Goal: Information Seeking & Learning: Learn about a topic

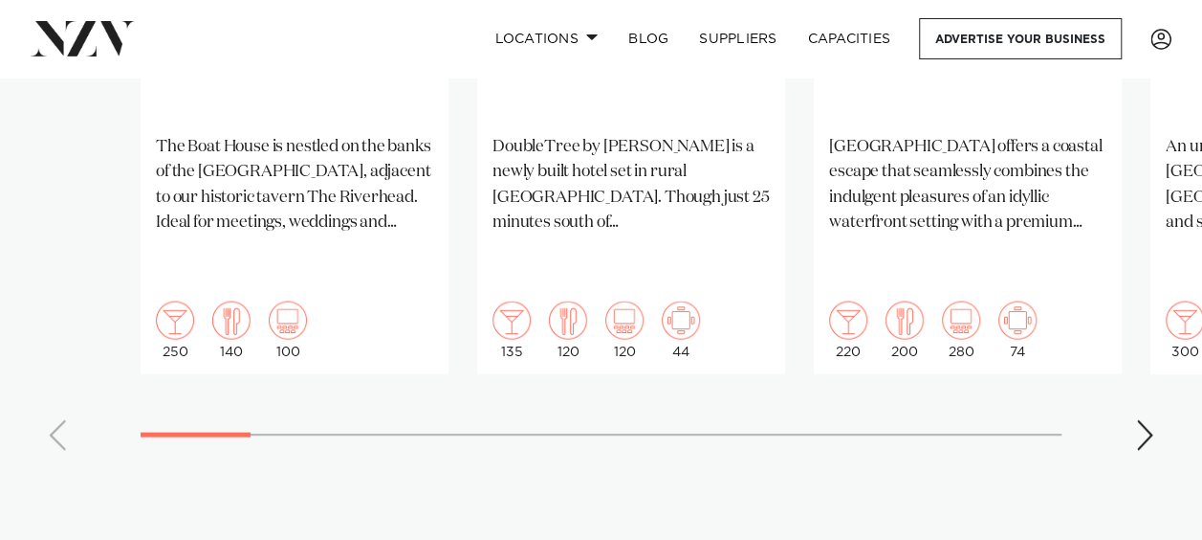
scroll to position [1818, 0]
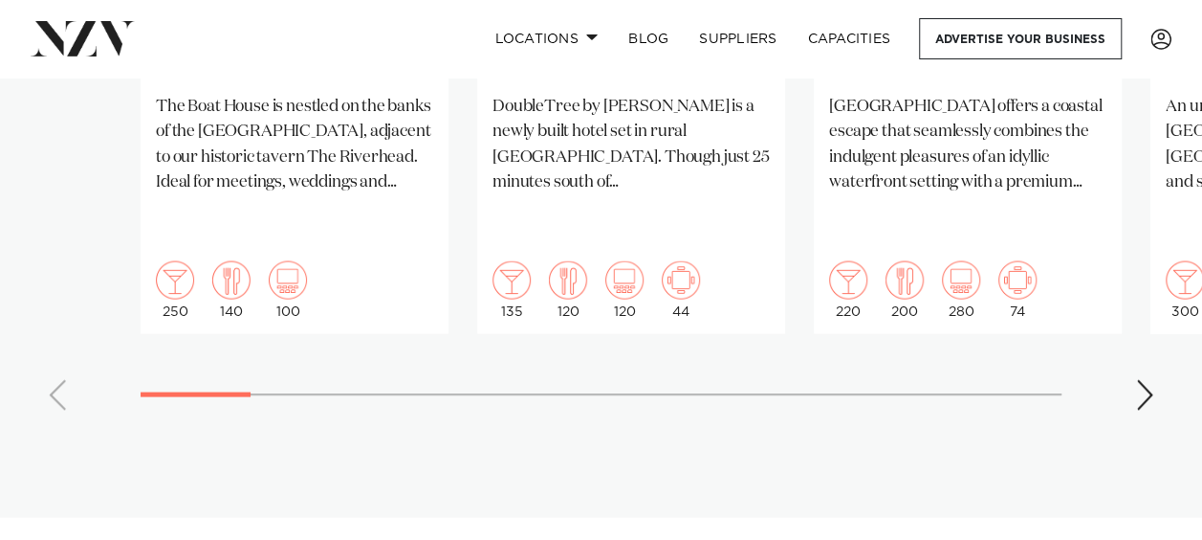
click at [1140, 380] on div "Next slide" at bounding box center [1144, 395] width 19 height 31
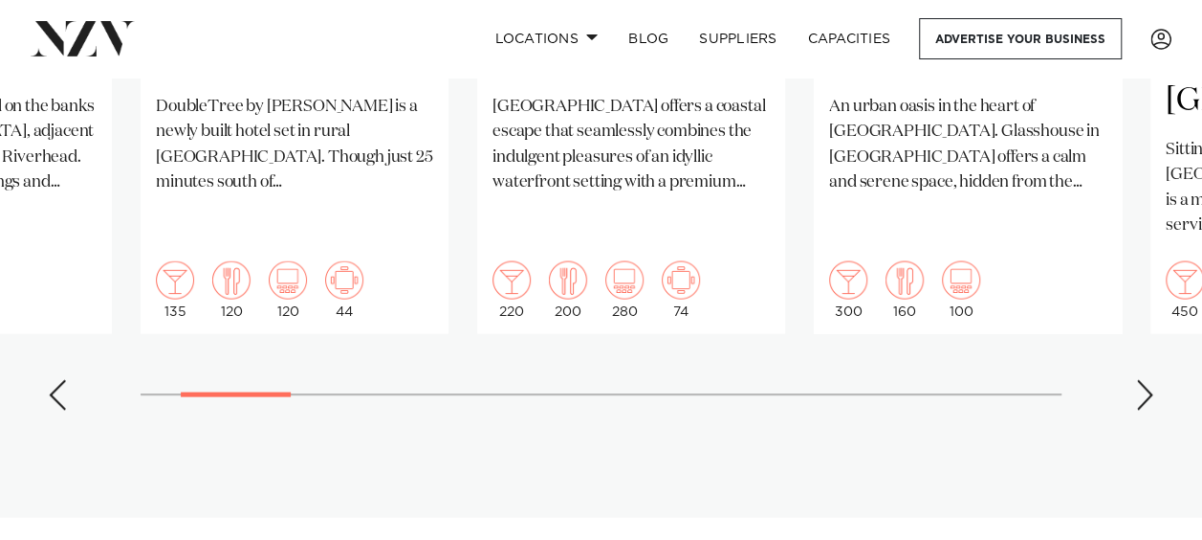
click at [1140, 380] on div "Next slide" at bounding box center [1144, 395] width 19 height 31
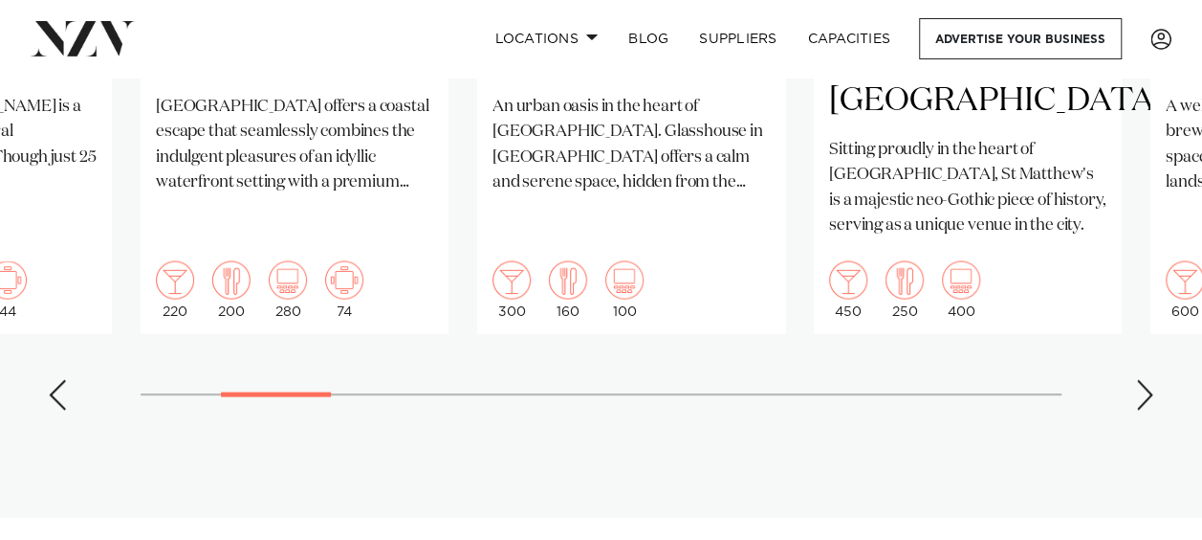
click at [1140, 380] on div "Next slide" at bounding box center [1144, 395] width 19 height 31
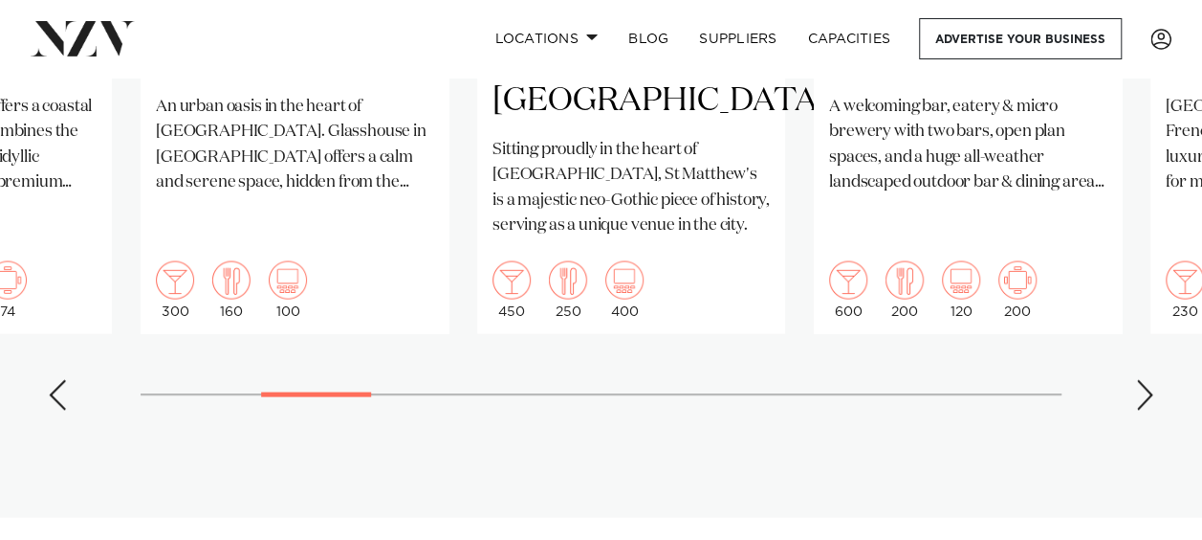
click at [1140, 380] on div "Next slide" at bounding box center [1144, 395] width 19 height 31
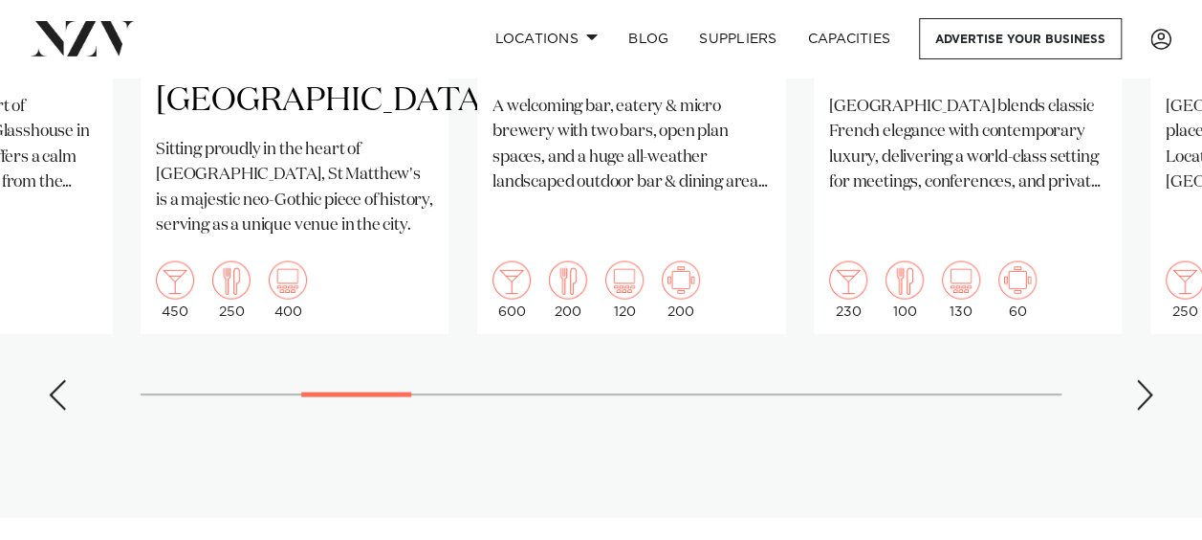
click at [1140, 380] on div "Next slide" at bounding box center [1144, 395] width 19 height 31
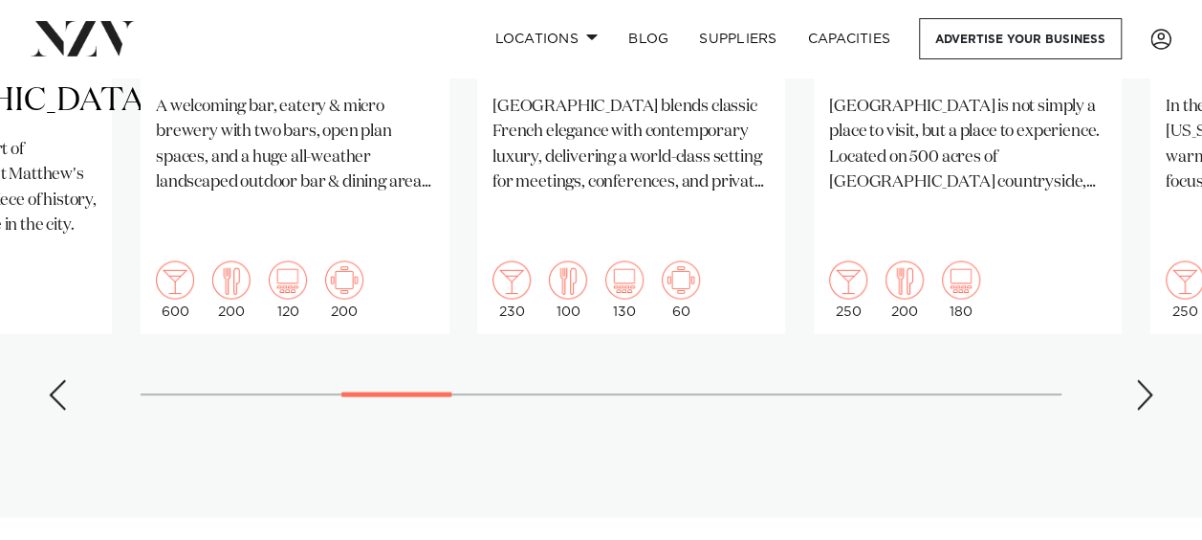
click at [1140, 380] on div "Next slide" at bounding box center [1144, 395] width 19 height 31
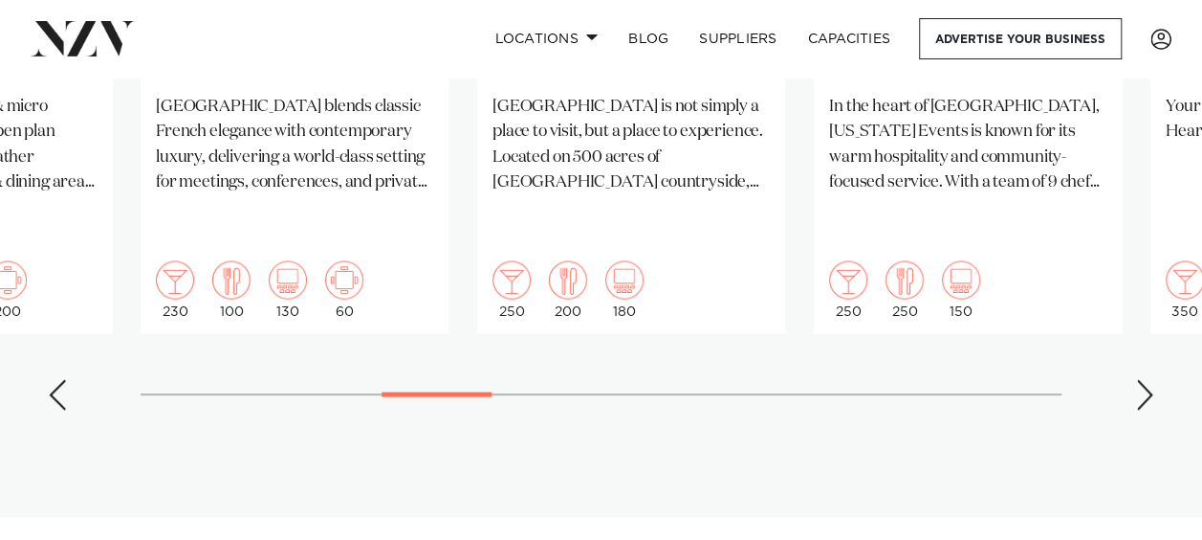
click at [1140, 380] on div "Next slide" at bounding box center [1144, 395] width 19 height 31
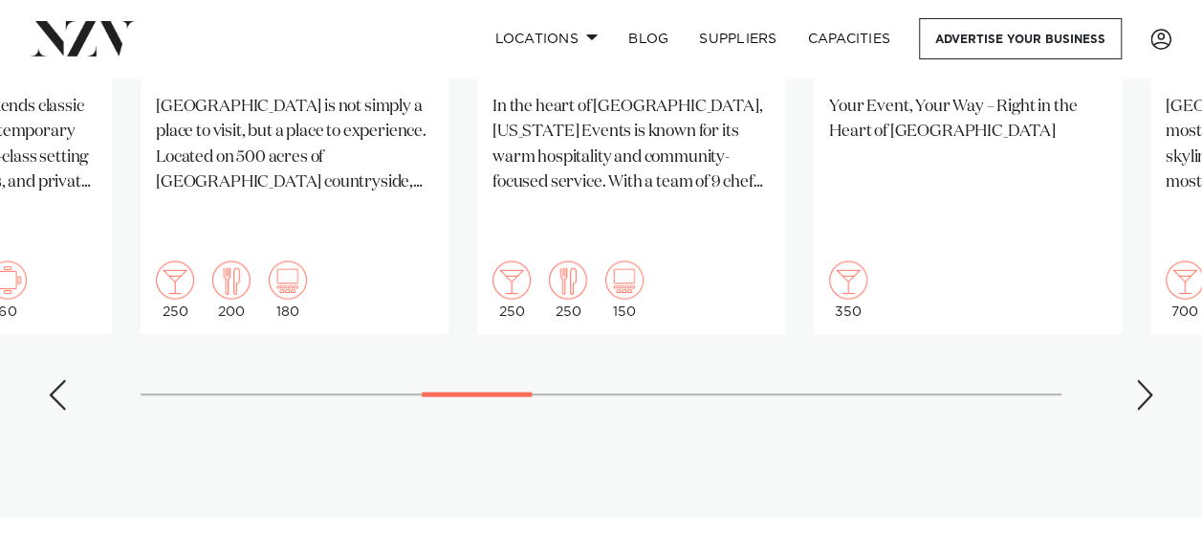
click at [1140, 380] on div "Next slide" at bounding box center [1144, 395] width 19 height 31
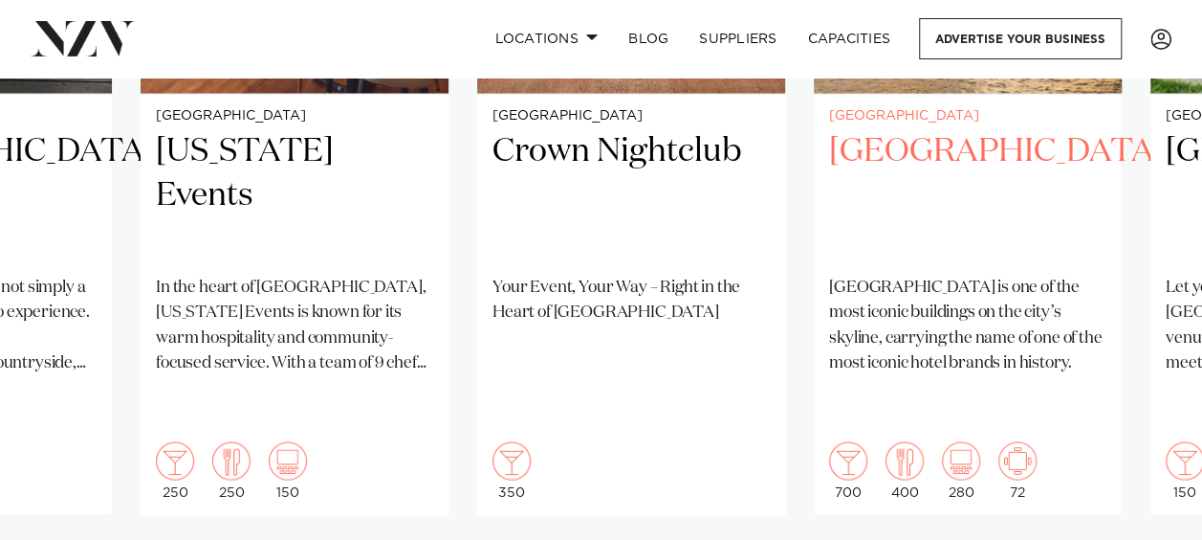
scroll to position [1722, 0]
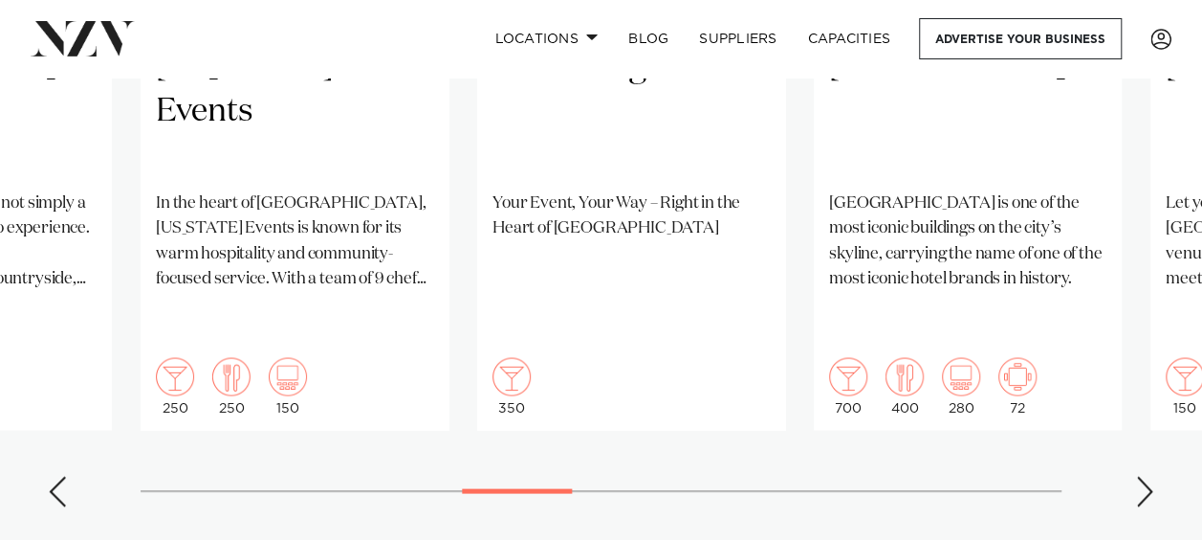
click at [1137, 475] on div "Next slide" at bounding box center [1144, 490] width 19 height 31
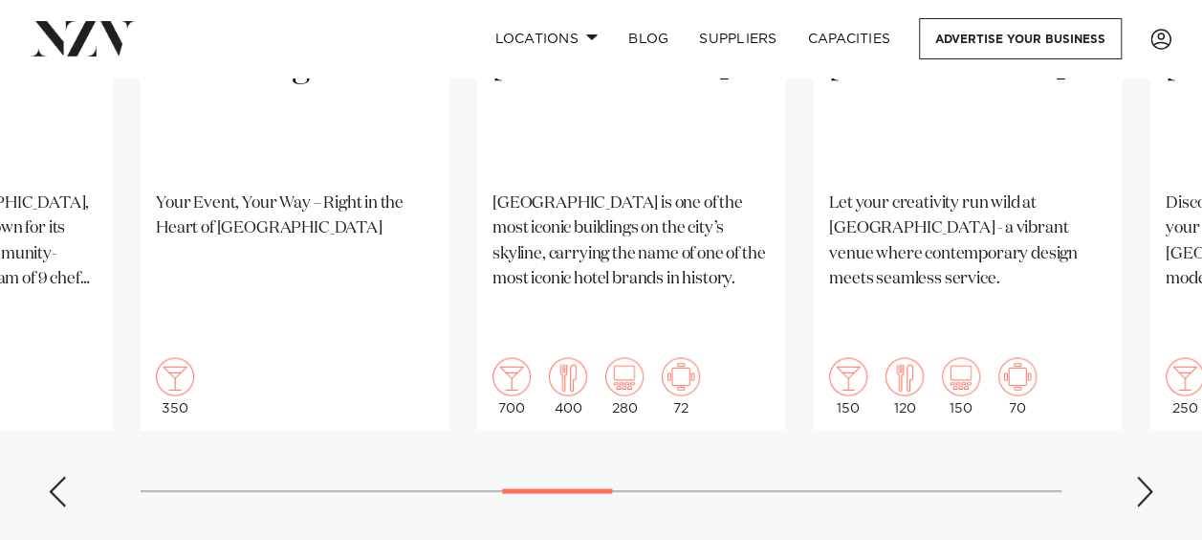
click at [1137, 475] on div "Next slide" at bounding box center [1144, 490] width 19 height 31
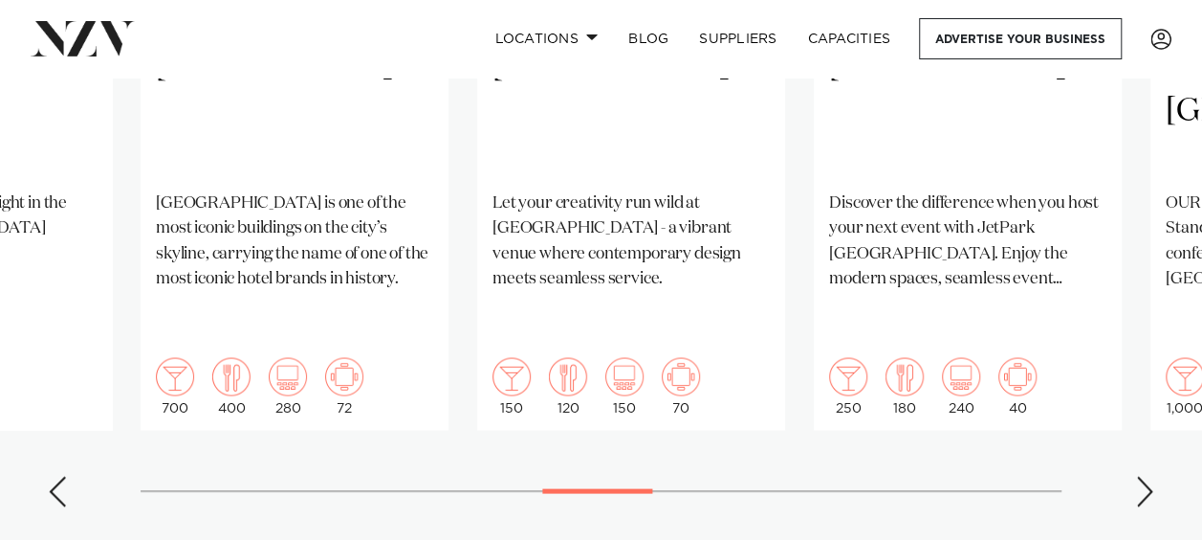
click at [1137, 475] on div "Next slide" at bounding box center [1144, 490] width 19 height 31
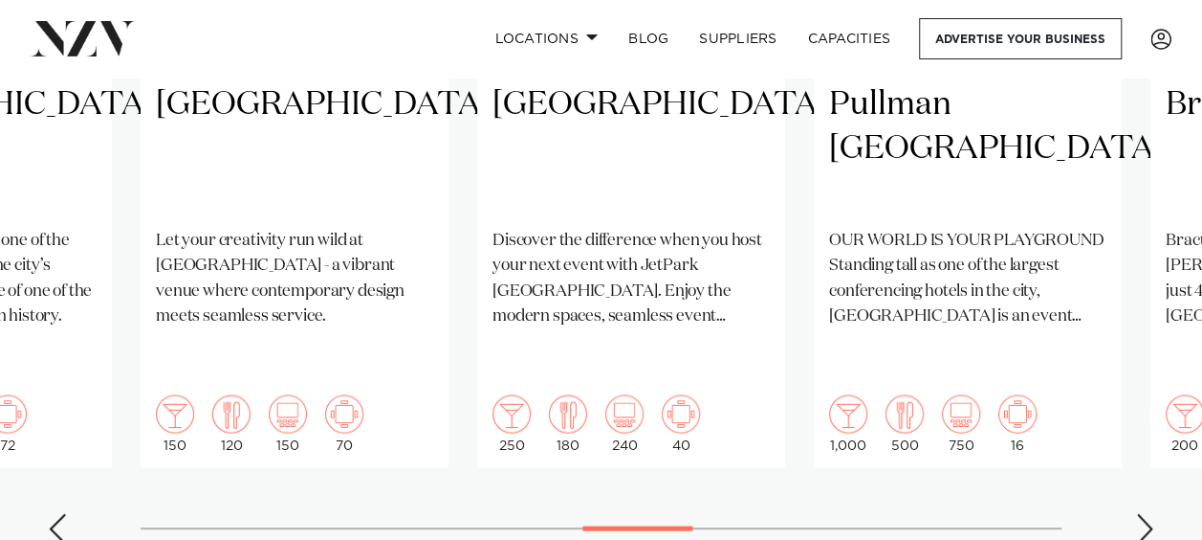
scroll to position [1818, 0]
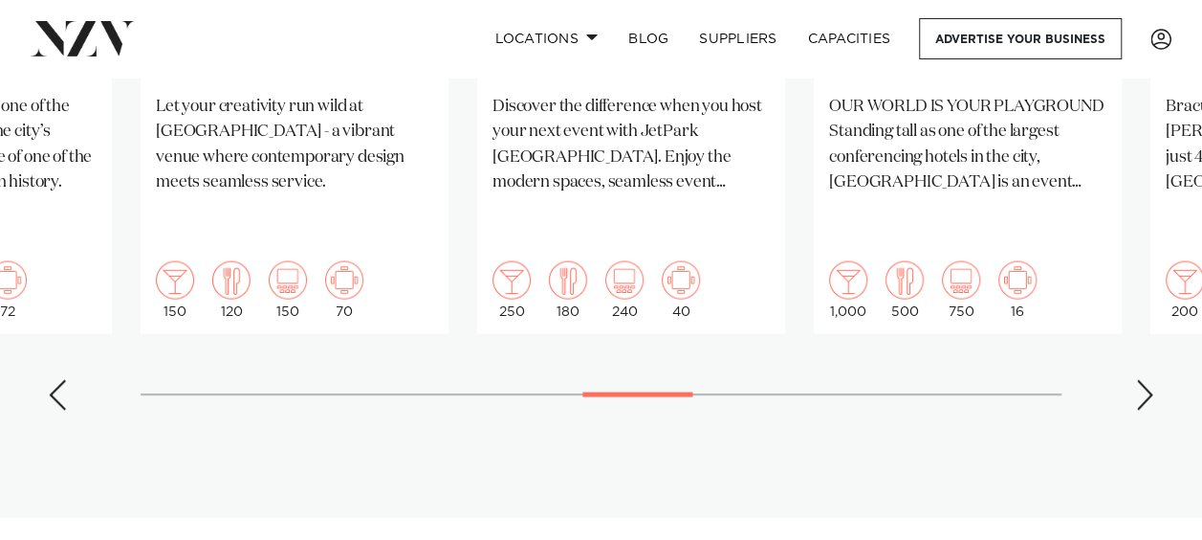
click at [1140, 380] on div "Next slide" at bounding box center [1144, 395] width 19 height 31
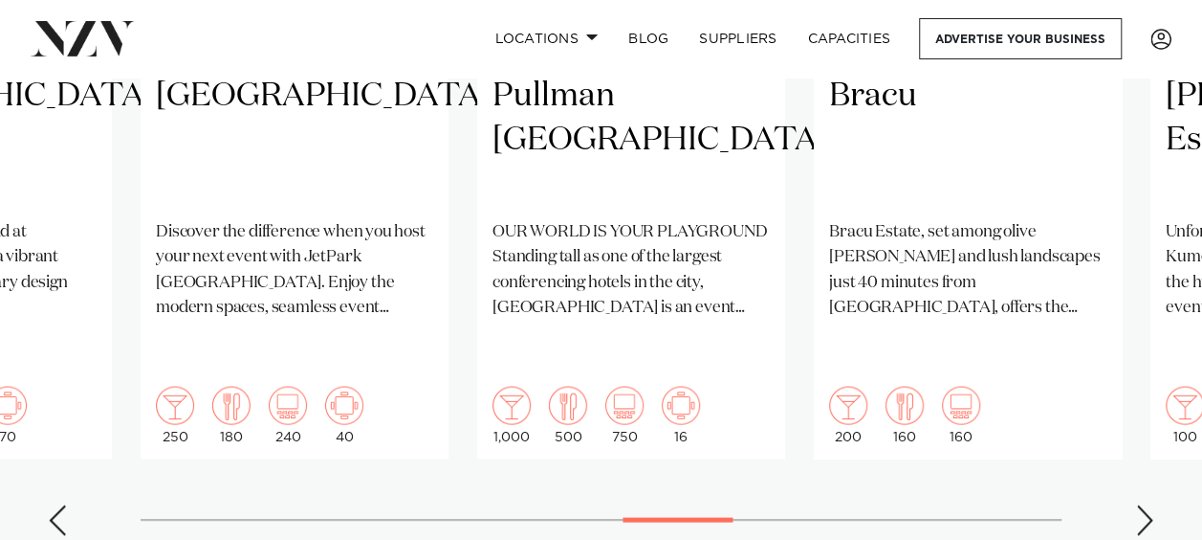
scroll to position [1722, 0]
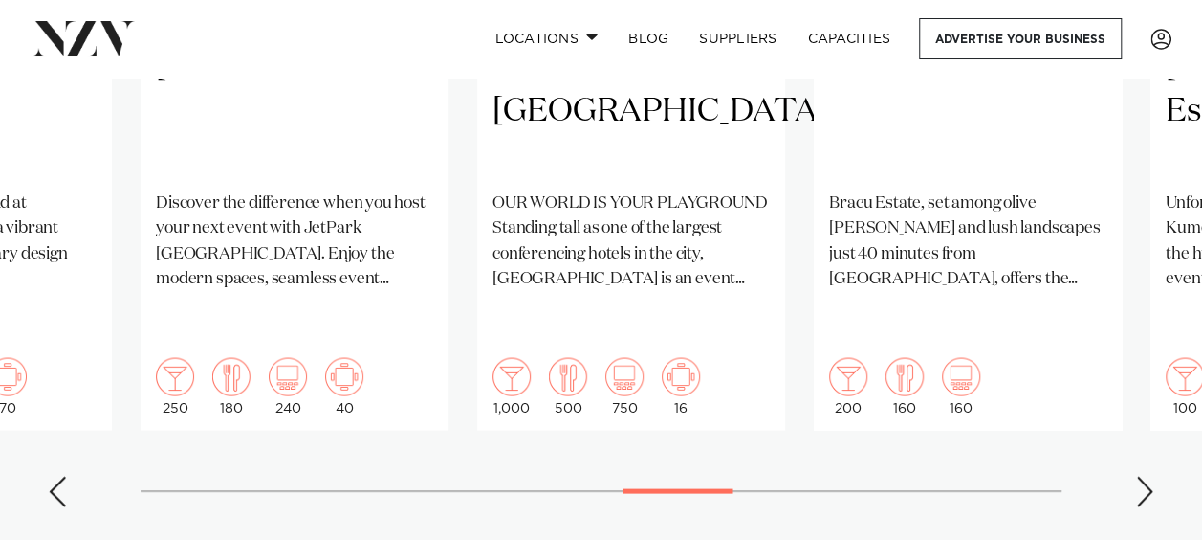
click at [1142, 475] on div "Next slide" at bounding box center [1144, 490] width 19 height 31
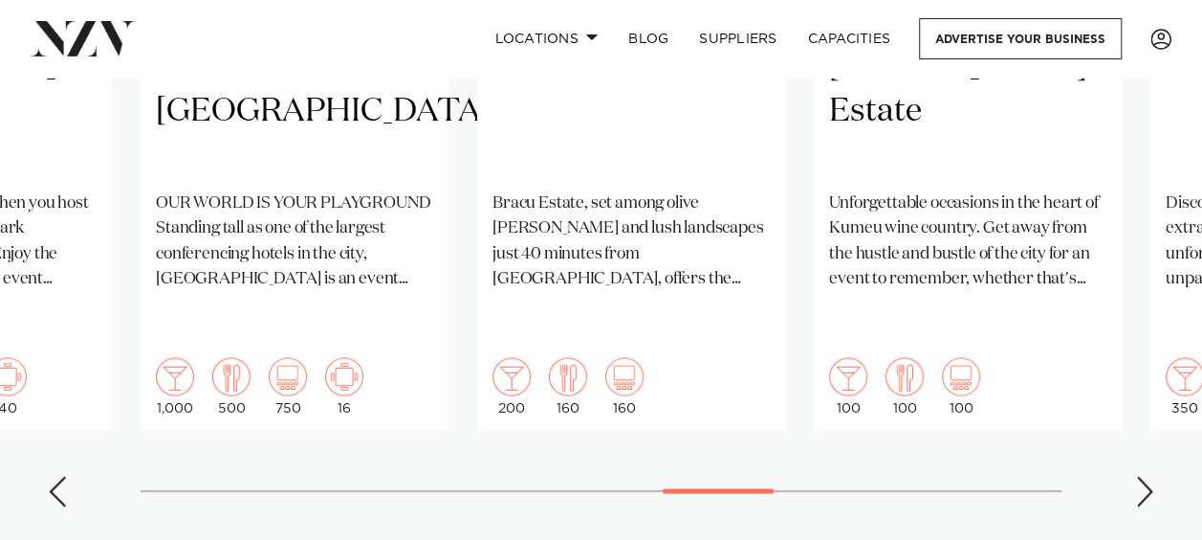
click at [1142, 475] on div "Next slide" at bounding box center [1144, 490] width 19 height 31
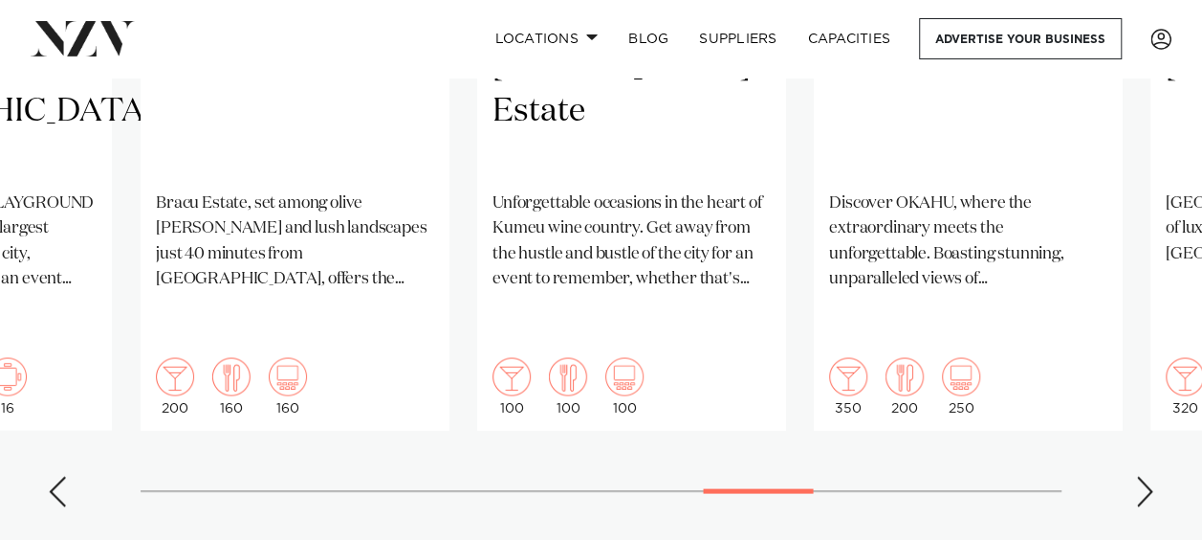
click at [1142, 475] on div "Next slide" at bounding box center [1144, 490] width 19 height 31
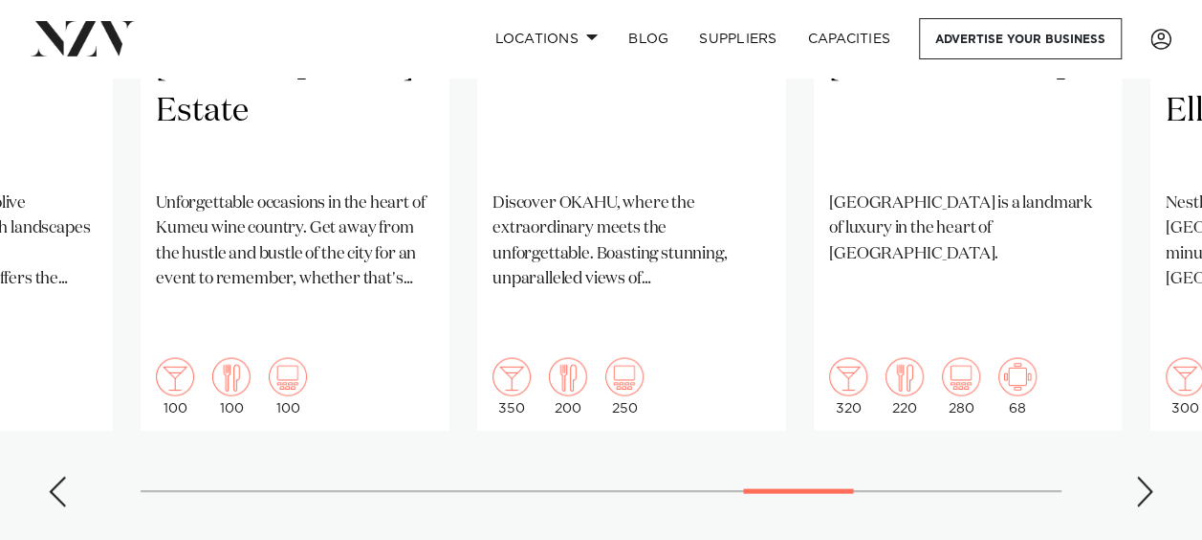
click at [1142, 475] on div "Next slide" at bounding box center [1144, 490] width 19 height 31
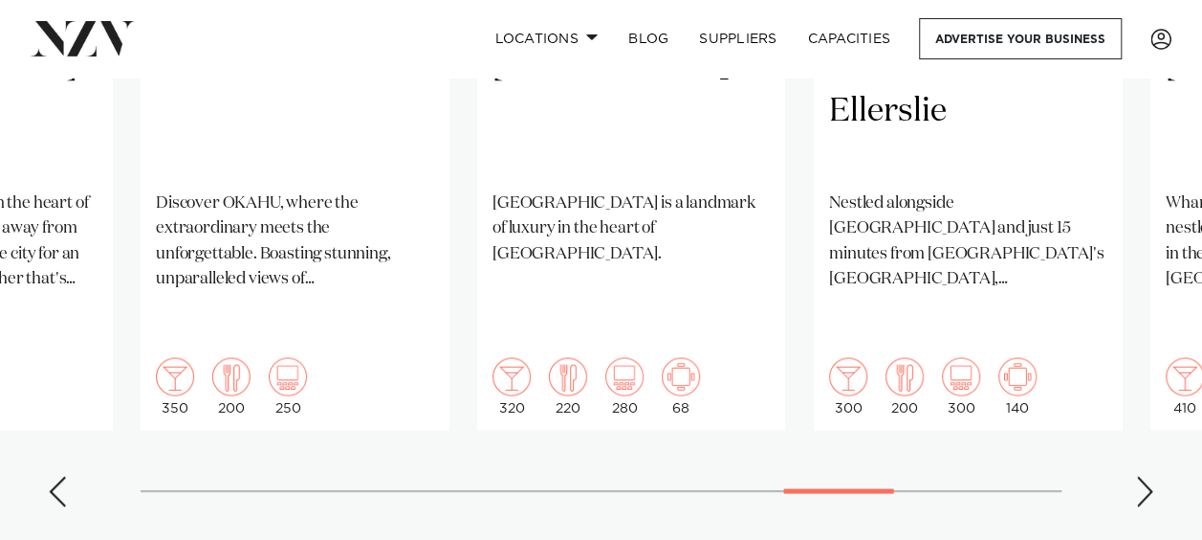
click at [1142, 475] on div "Next slide" at bounding box center [1144, 490] width 19 height 31
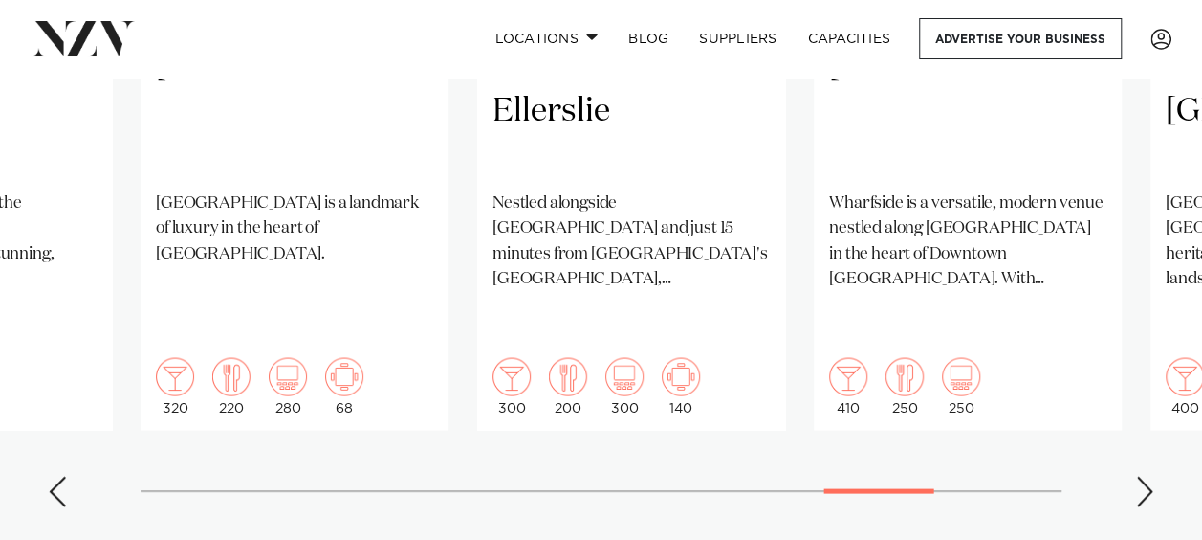
click at [1142, 475] on div "Next slide" at bounding box center [1144, 490] width 19 height 31
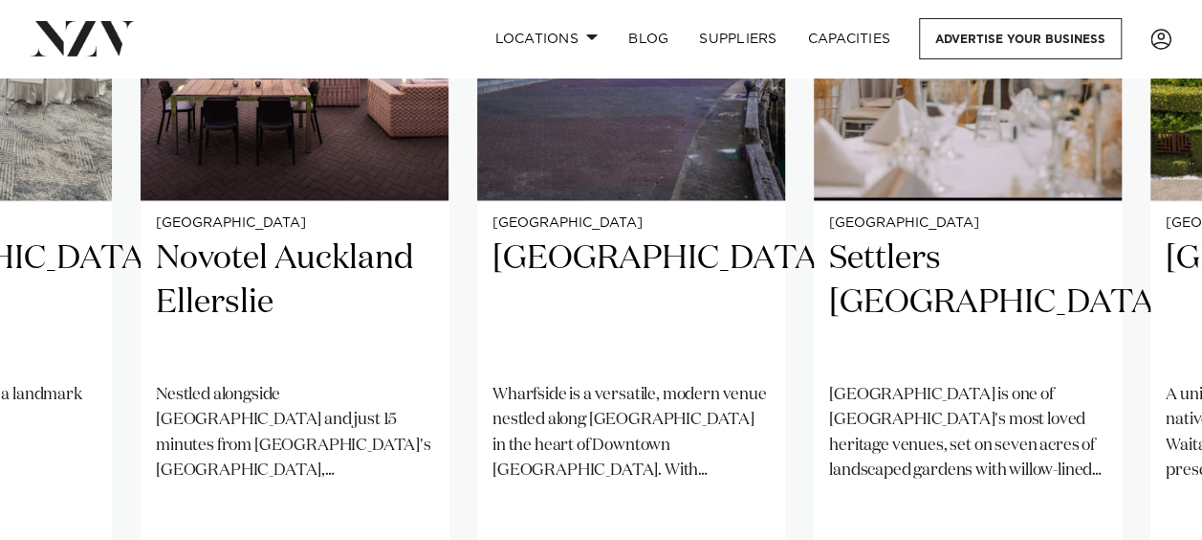
scroll to position [1339, 0]
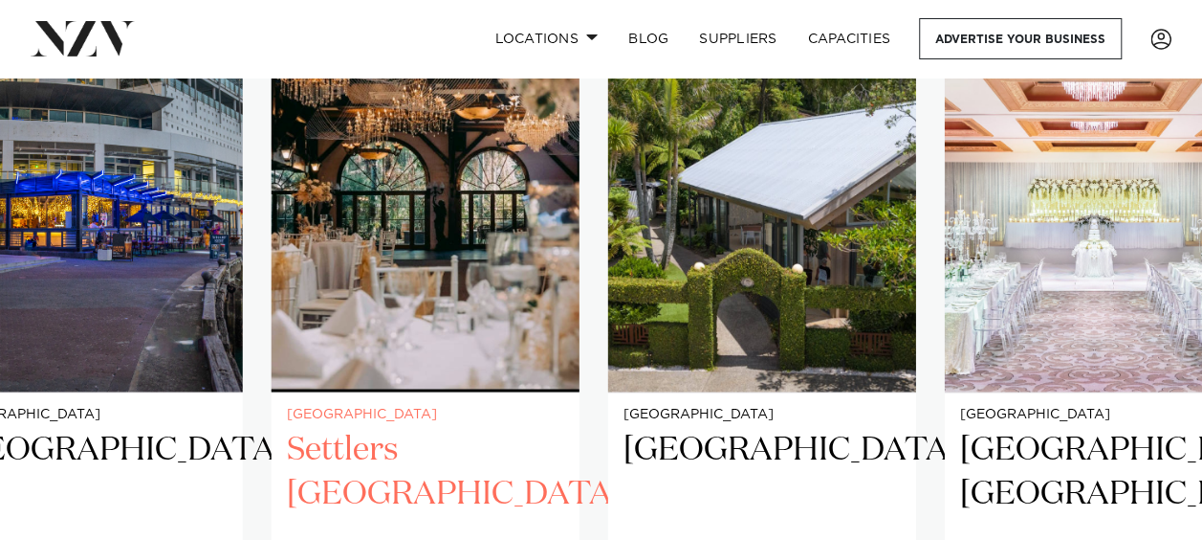
click at [452, 291] on img "21 / 23" at bounding box center [426, 184] width 308 height 413
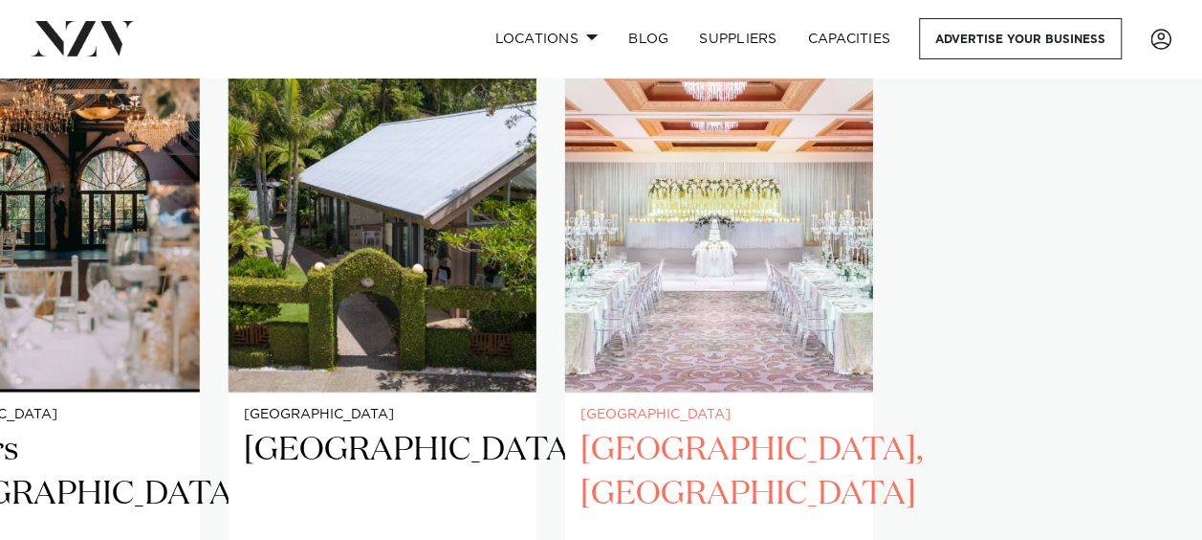
click at [0, 0] on slot "Auckland The Riverhead The [GEOGRAPHIC_DATA] is nestled on the banks of the upp…" at bounding box center [0, 0] width 0 height 0
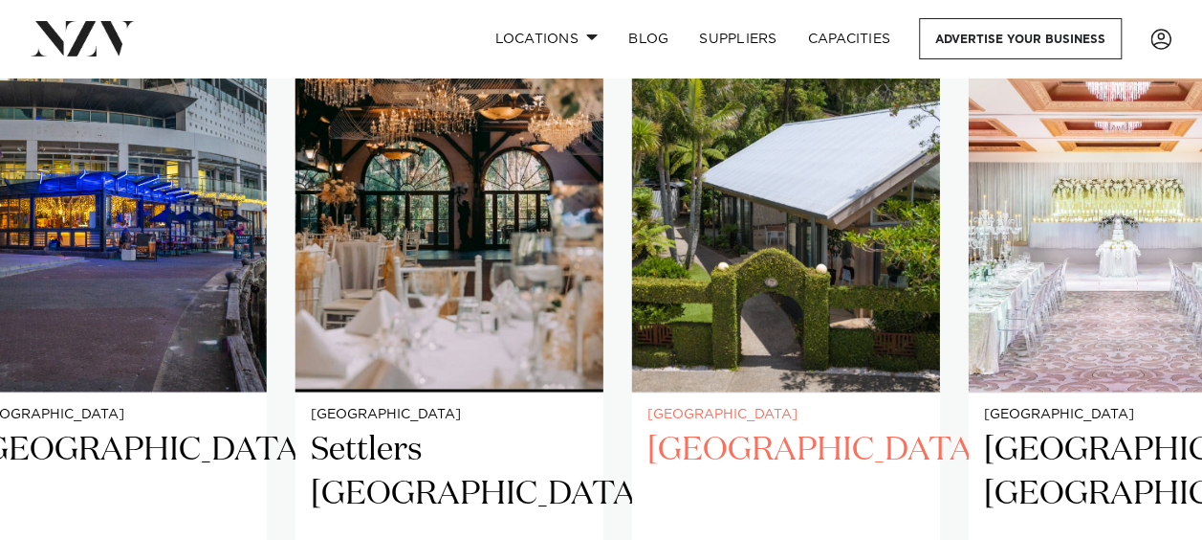
click at [830, 304] on img "22 / 23" at bounding box center [786, 184] width 308 height 413
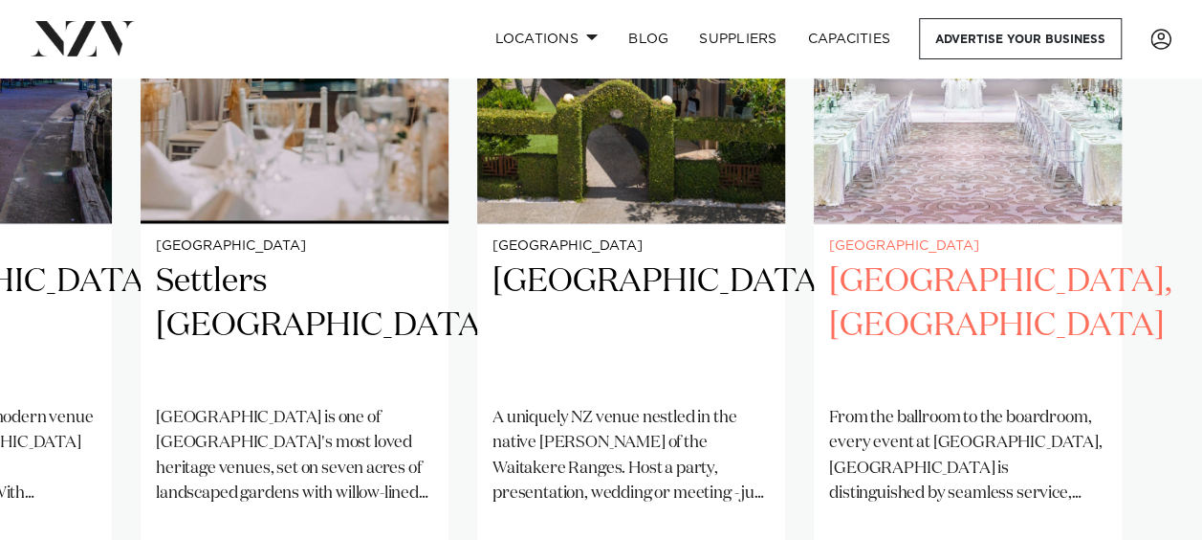
scroll to position [1626, 0]
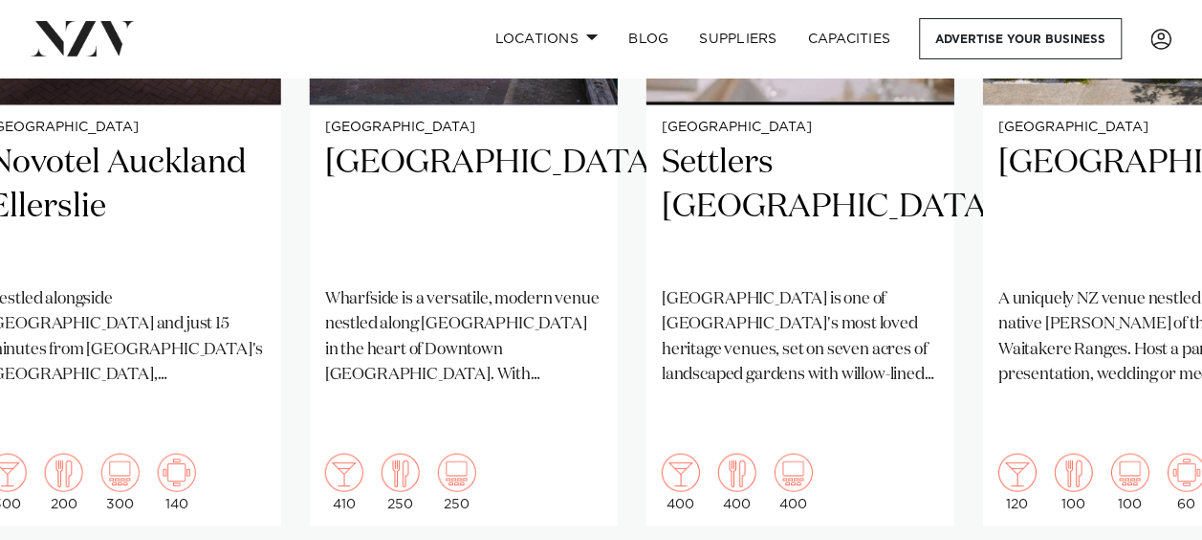
click at [1065, 303] on swiper-container "Auckland The Riverhead The [GEOGRAPHIC_DATA] is nestled on the banks of the upp…" at bounding box center [601, 154] width 1202 height 926
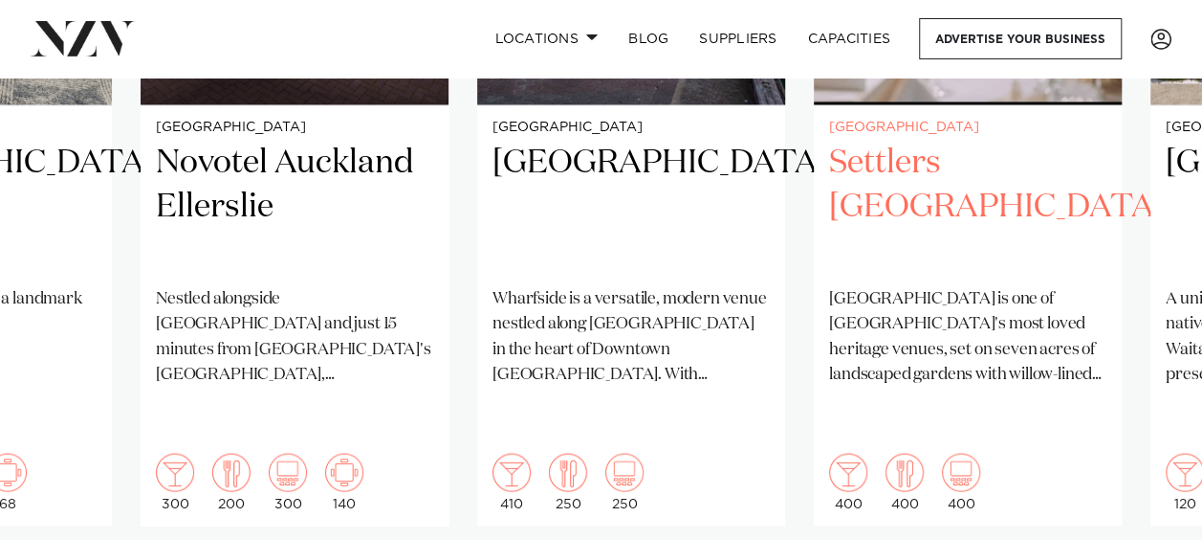
click at [964, 390] on div "Auckland Settlers [GEOGRAPHIC_DATA] [GEOGRAPHIC_DATA] is one of [GEOGRAPHIC_DAT…" at bounding box center [968, 315] width 308 height 421
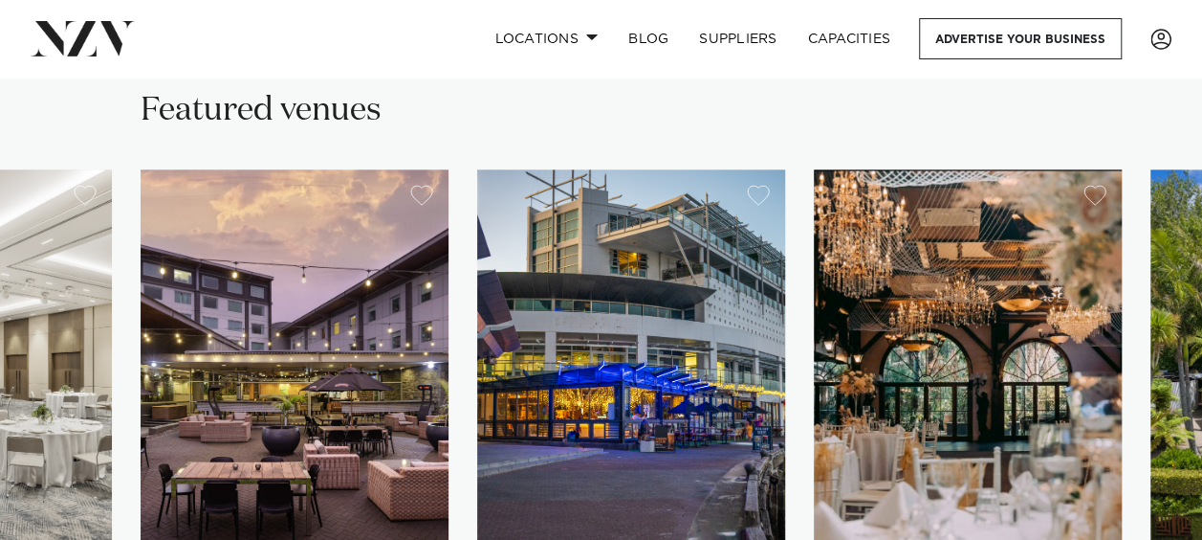
scroll to position [1339, 0]
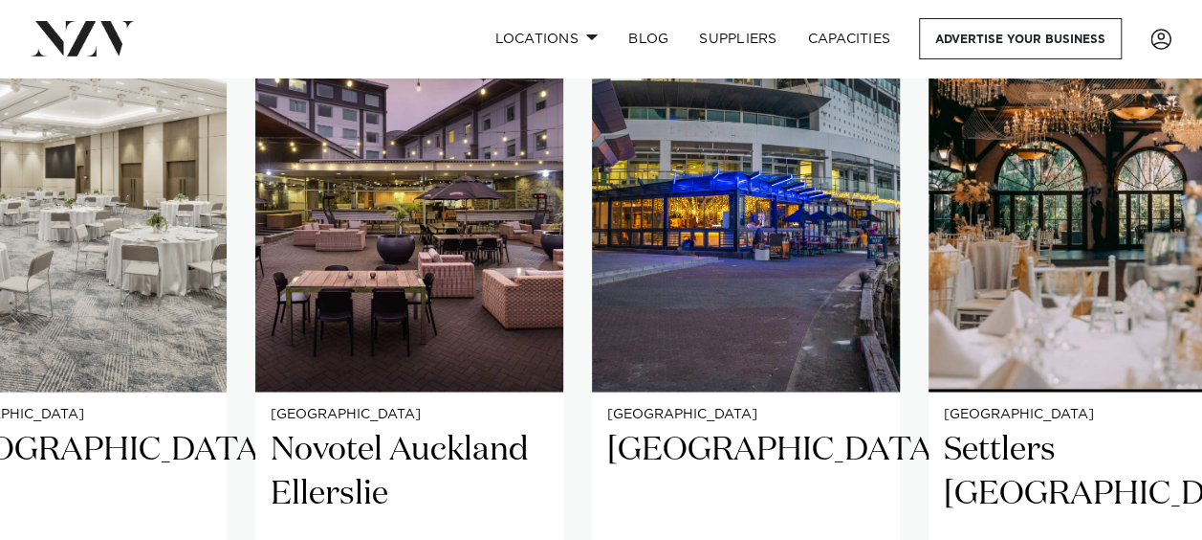
click at [833, 449] on swiper-container "Auckland The Riverhead The [GEOGRAPHIC_DATA] is nestled on the banks of the upp…" at bounding box center [601, 441] width 1202 height 926
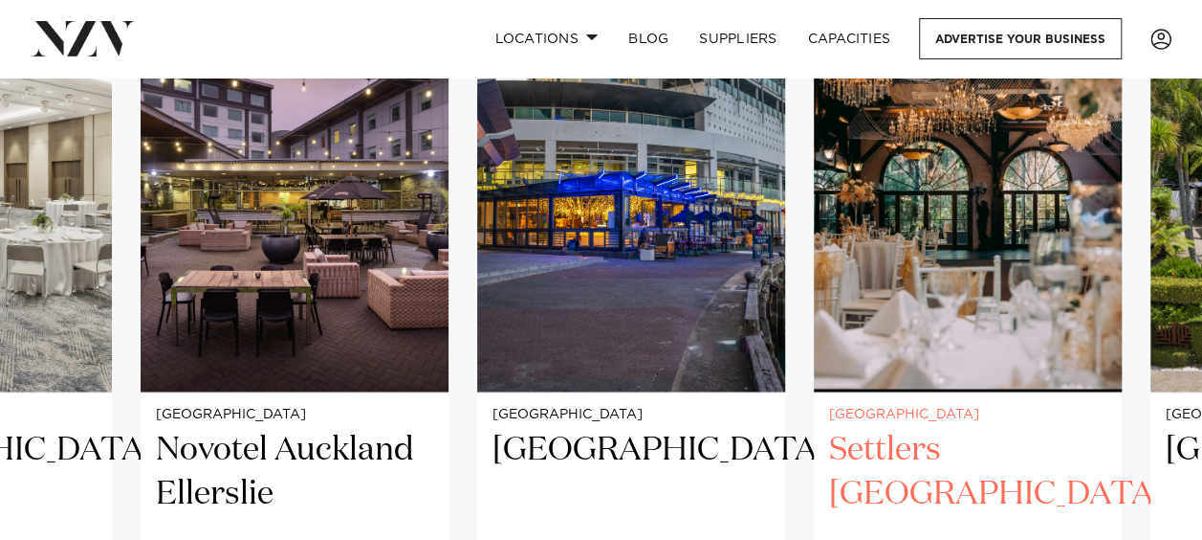
click at [995, 444] on h2 "Settlers [GEOGRAPHIC_DATA]" at bounding box center [967, 493] width 277 height 129
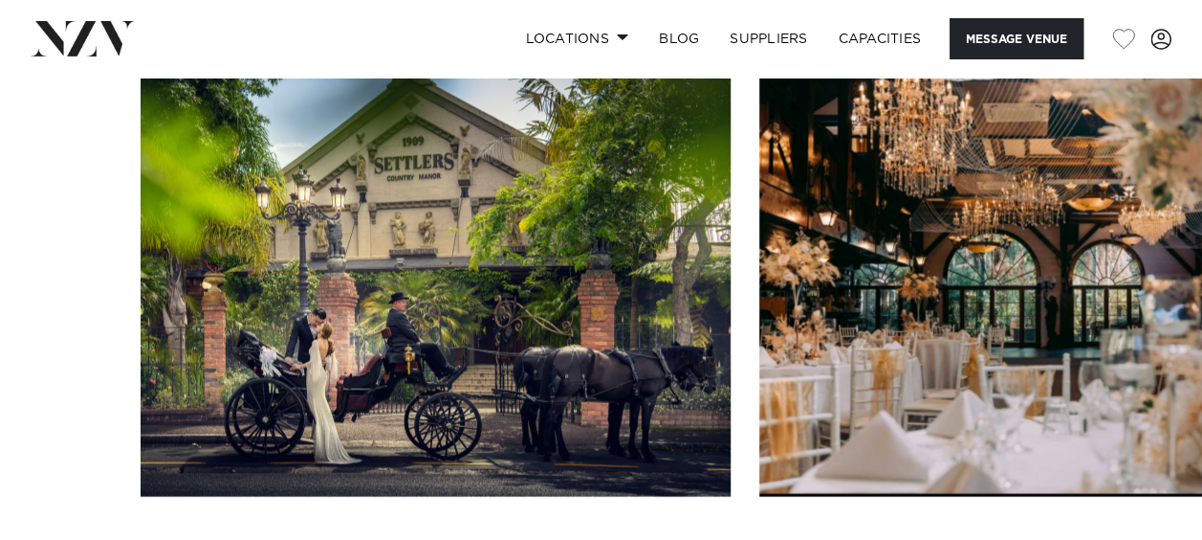
scroll to position [1913, 0]
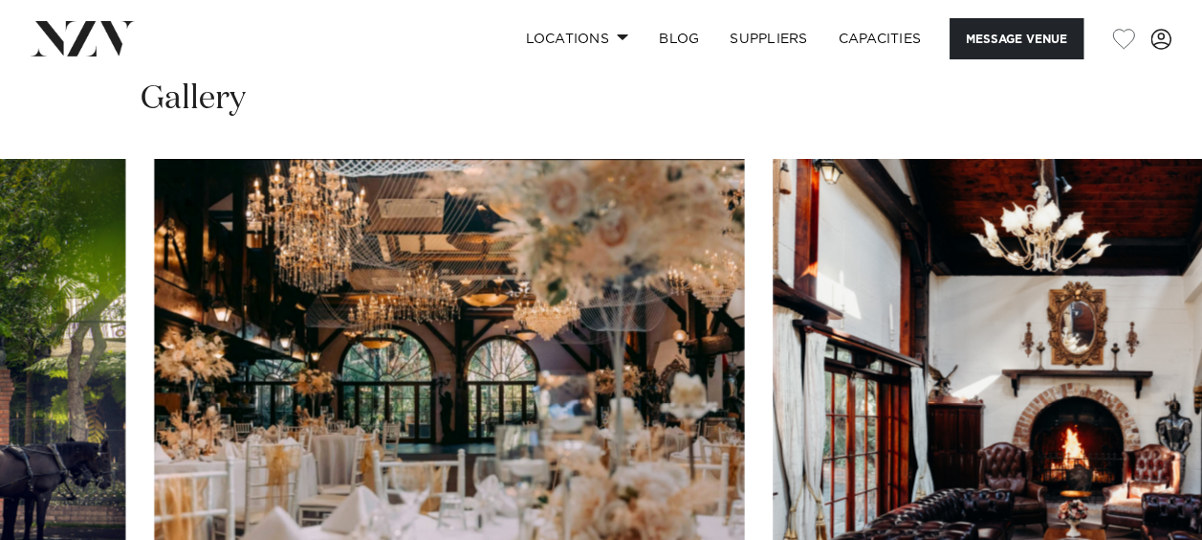
click at [411, 364] on img "2 / 30" at bounding box center [449, 375] width 590 height 433
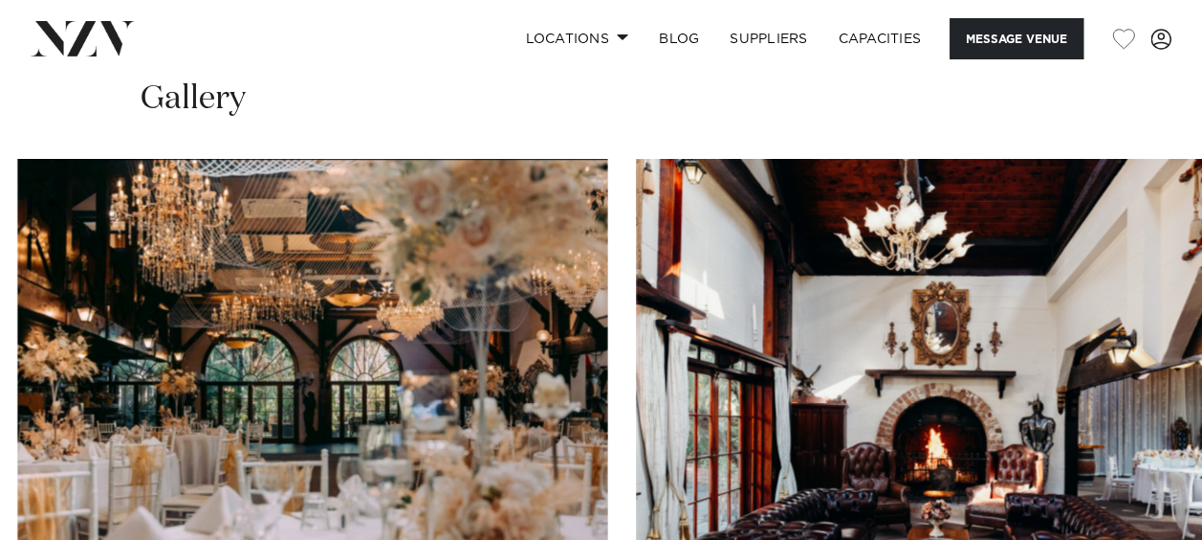
click at [636, 312] on img "3 / 30" at bounding box center [931, 375] width 590 height 433
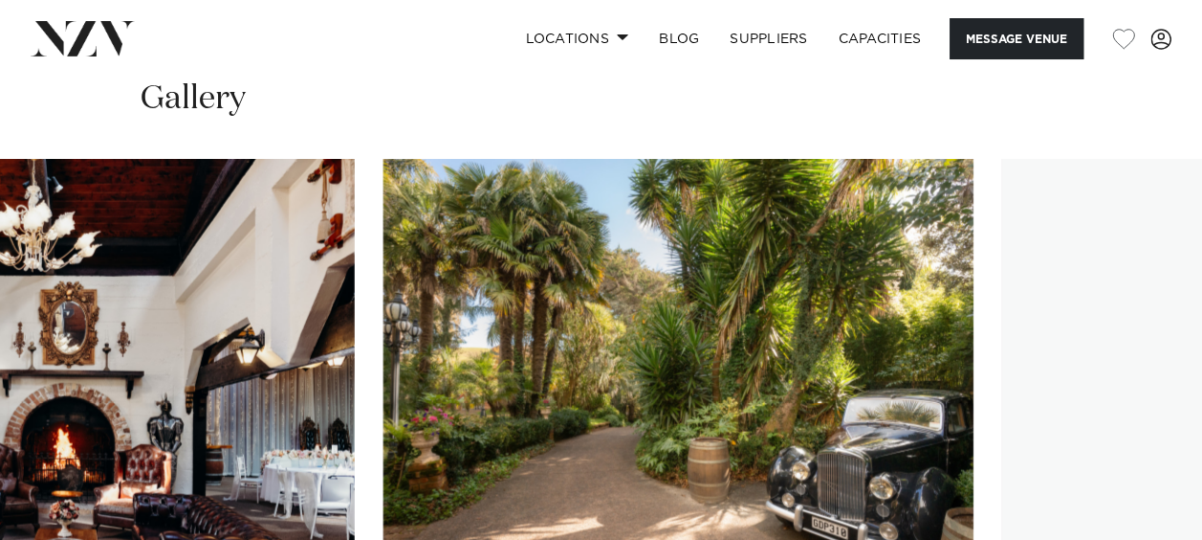
click at [539, 294] on img "4 / 30" at bounding box center [679, 375] width 590 height 433
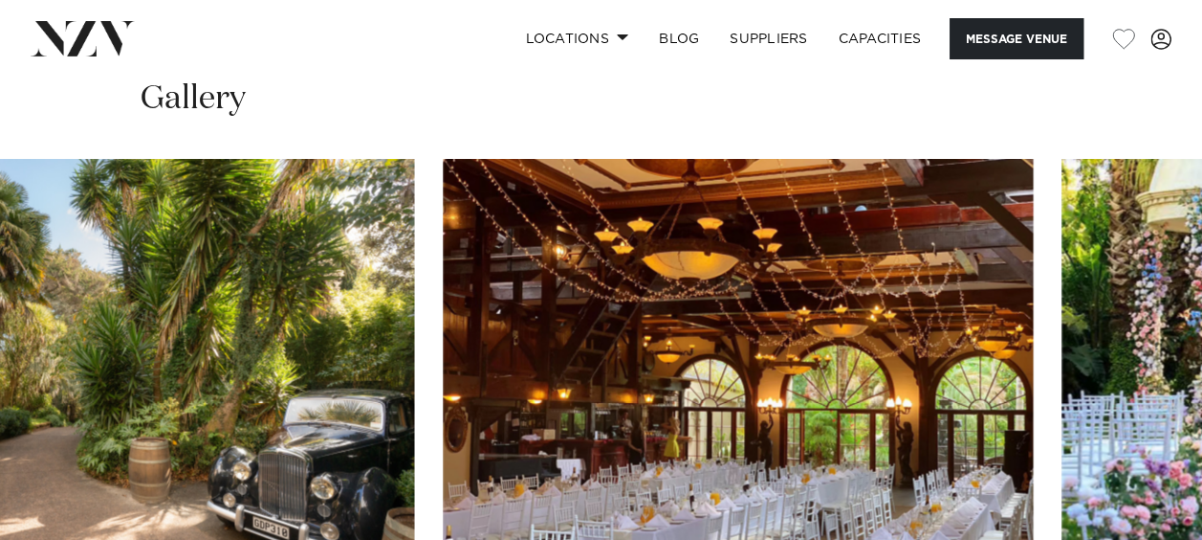
click at [443, 300] on img "5 / 30" at bounding box center [738, 375] width 590 height 433
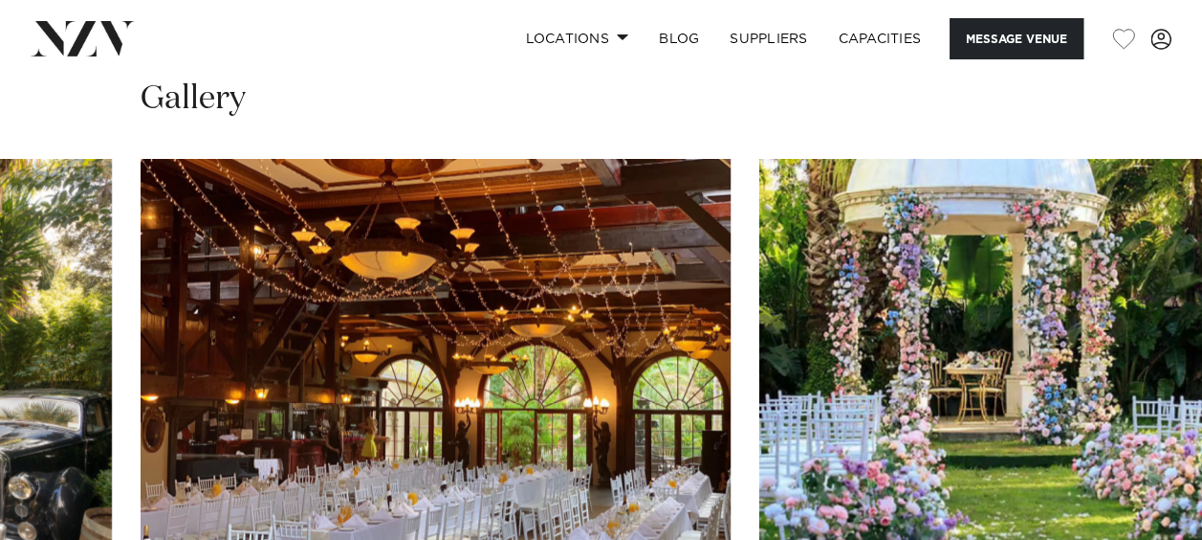
click at [760, 285] on img "6 / 30" at bounding box center [1055, 375] width 590 height 433
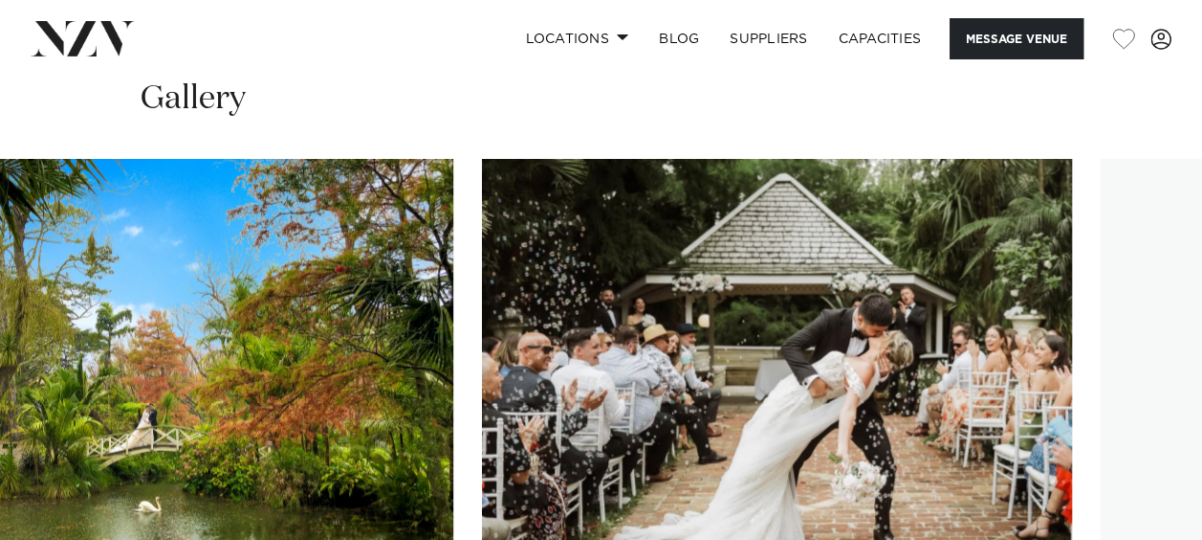
click at [548, 285] on img "8 / 30" at bounding box center [777, 375] width 590 height 433
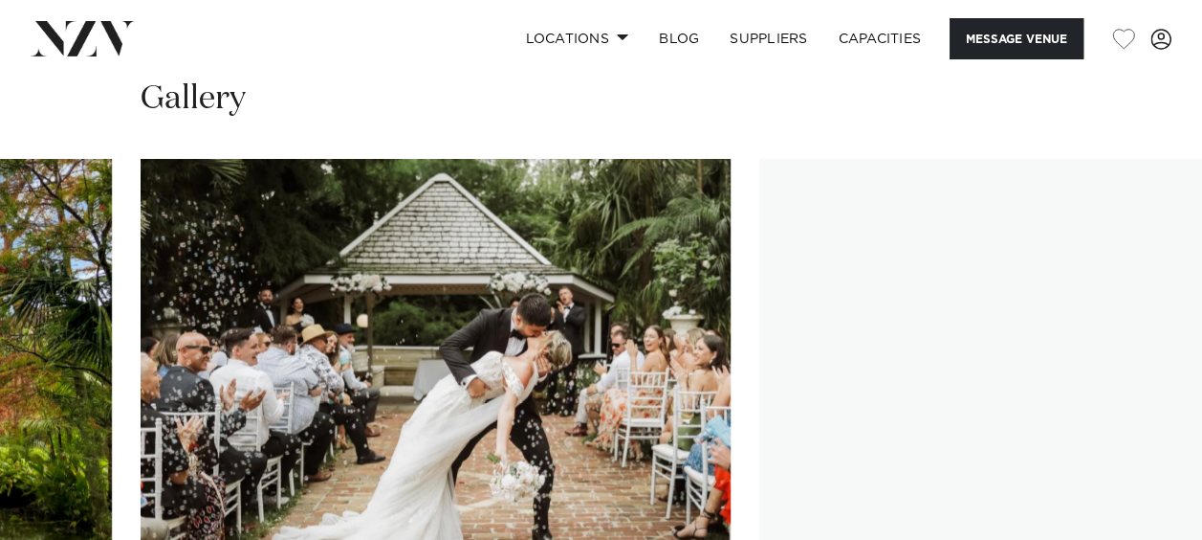
click at [760, 283] on img "9 / 30" at bounding box center [1055, 375] width 590 height 433
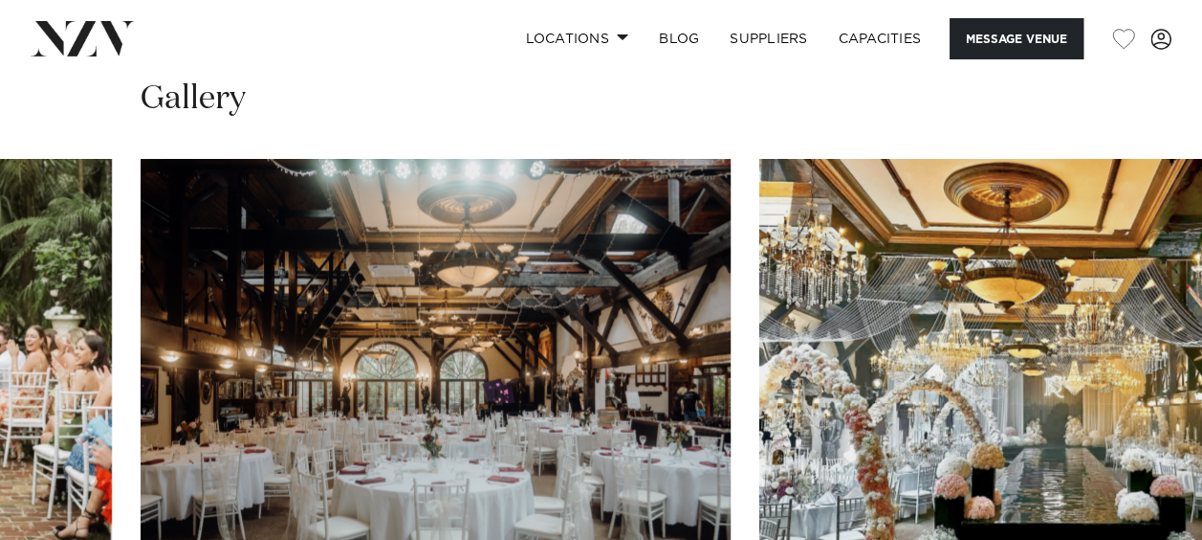
click at [776, 501] on swiper-container at bounding box center [601, 421] width 1202 height 525
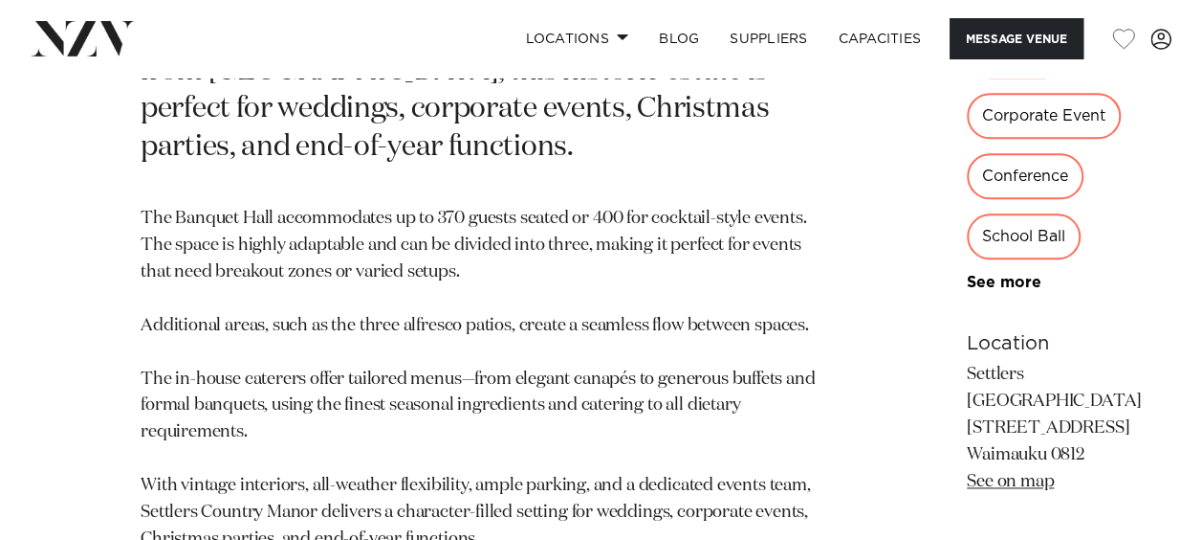
scroll to position [957, 0]
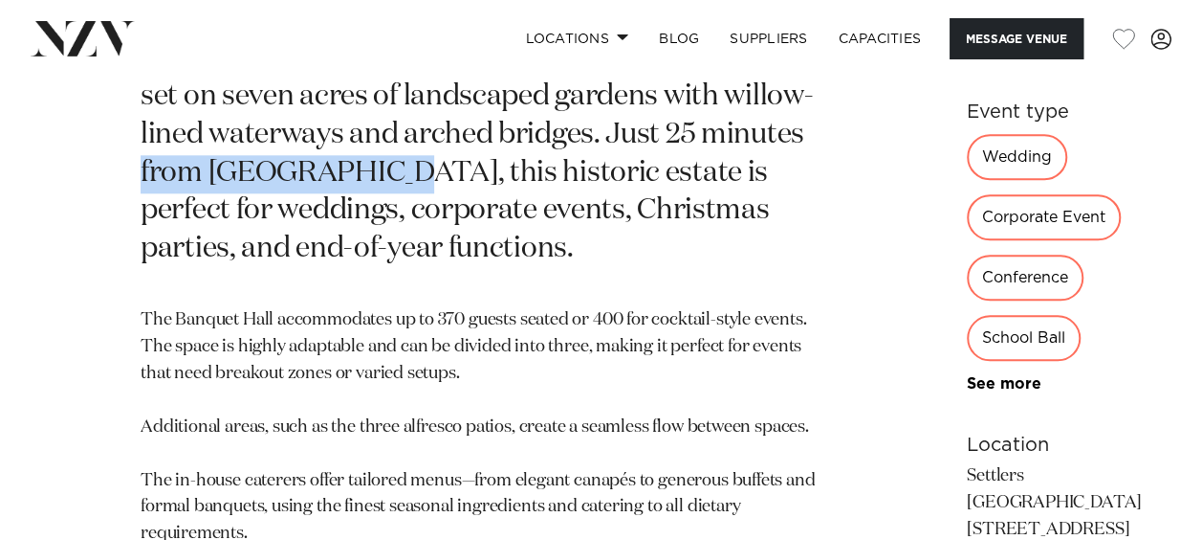
drag, startPoint x: 263, startPoint y: 200, endPoint x: 534, endPoint y: 197, distance: 270.7
click at [534, 197] on p "[GEOGRAPHIC_DATA] is one of [GEOGRAPHIC_DATA]'s most loved heritage venues, set…" at bounding box center [486, 135] width 691 height 267
drag, startPoint x: 534, startPoint y: 197, endPoint x: 480, endPoint y: 210, distance: 55.2
click at [480, 210] on p "[GEOGRAPHIC_DATA] is one of [GEOGRAPHIC_DATA]'s most loved heritage venues, set…" at bounding box center [486, 135] width 691 height 267
click at [346, 212] on p "[GEOGRAPHIC_DATA] is one of [GEOGRAPHIC_DATA]'s most loved heritage venues, set…" at bounding box center [486, 135] width 691 height 267
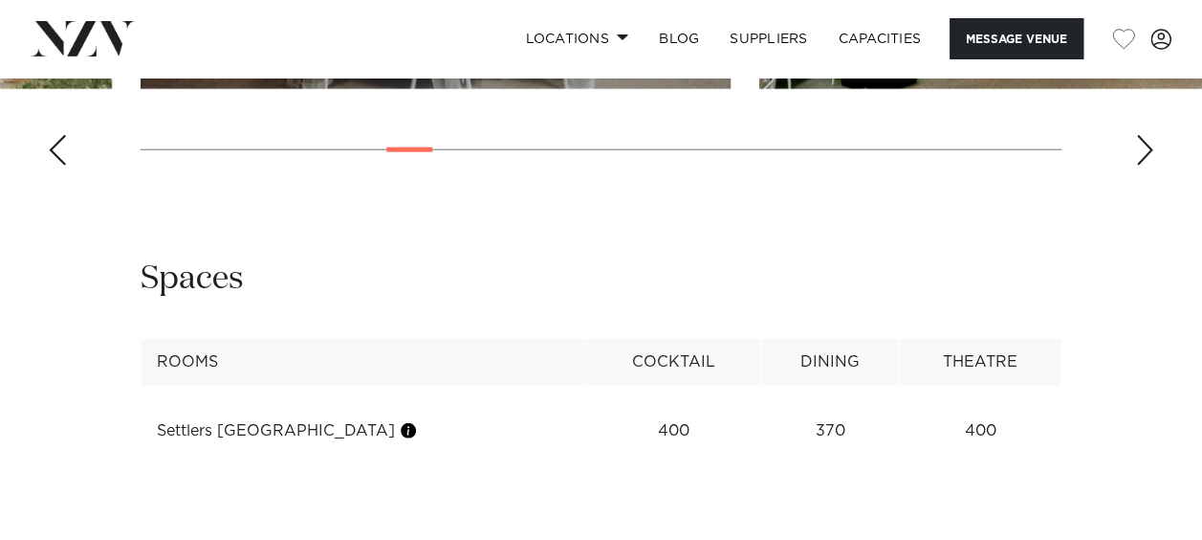
scroll to position [2487, 0]
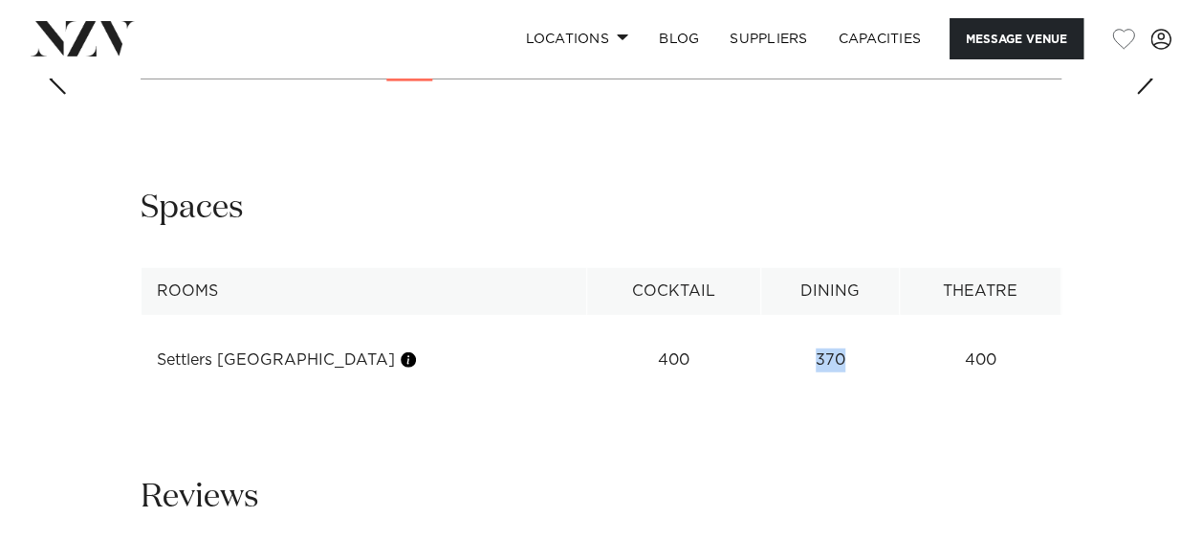
drag, startPoint x: 795, startPoint y: 243, endPoint x: 830, endPoint y: 254, distance: 37.2
click at [830, 337] on td "370" at bounding box center [830, 360] width 139 height 47
drag, startPoint x: 830, startPoint y: 254, endPoint x: 696, endPoint y: 258, distance: 134.0
click at [696, 337] on td "400" at bounding box center [673, 360] width 175 height 47
click at [964, 475] on div "Reviews" at bounding box center [601, 496] width 921 height 43
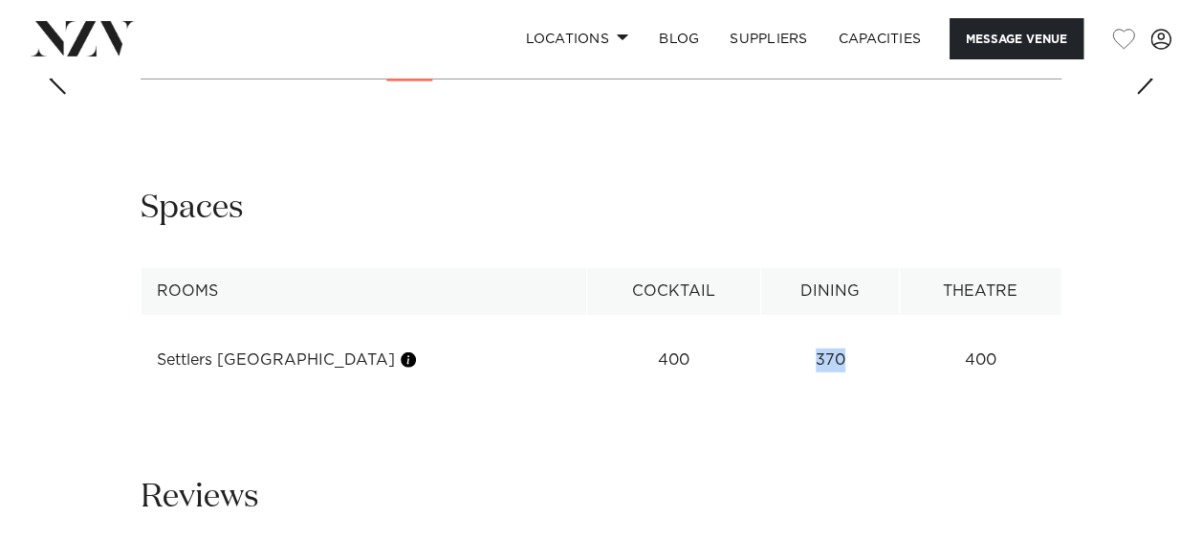
drag, startPoint x: 779, startPoint y: 258, endPoint x: 848, endPoint y: 256, distance: 68.9
click at [848, 337] on td "370" at bounding box center [830, 360] width 139 height 47
drag, startPoint x: 848, startPoint y: 256, endPoint x: 827, endPoint y: 341, distance: 86.8
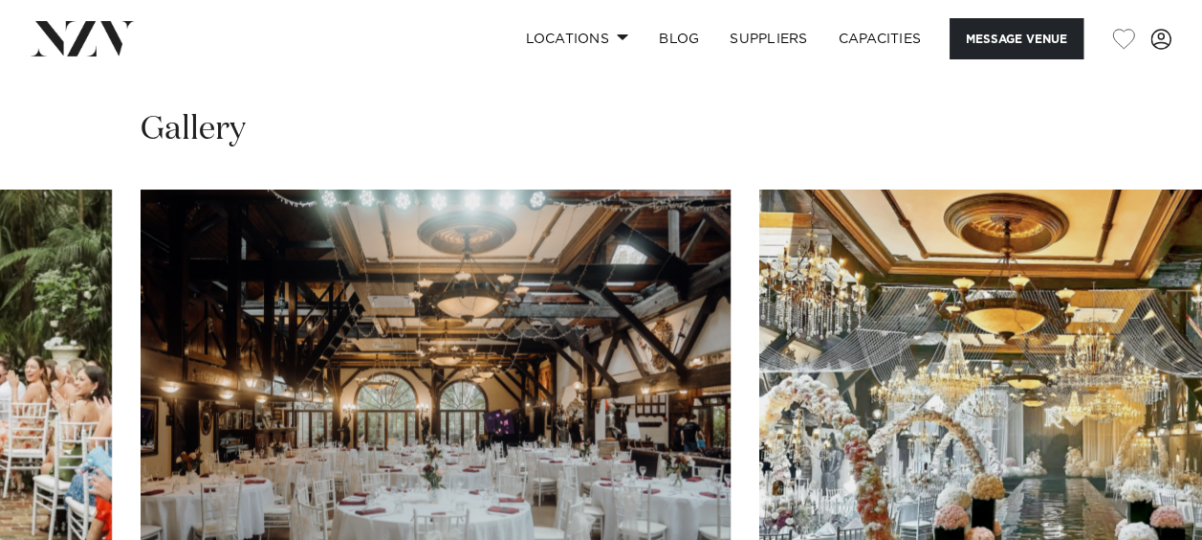
scroll to position [1913, 0]
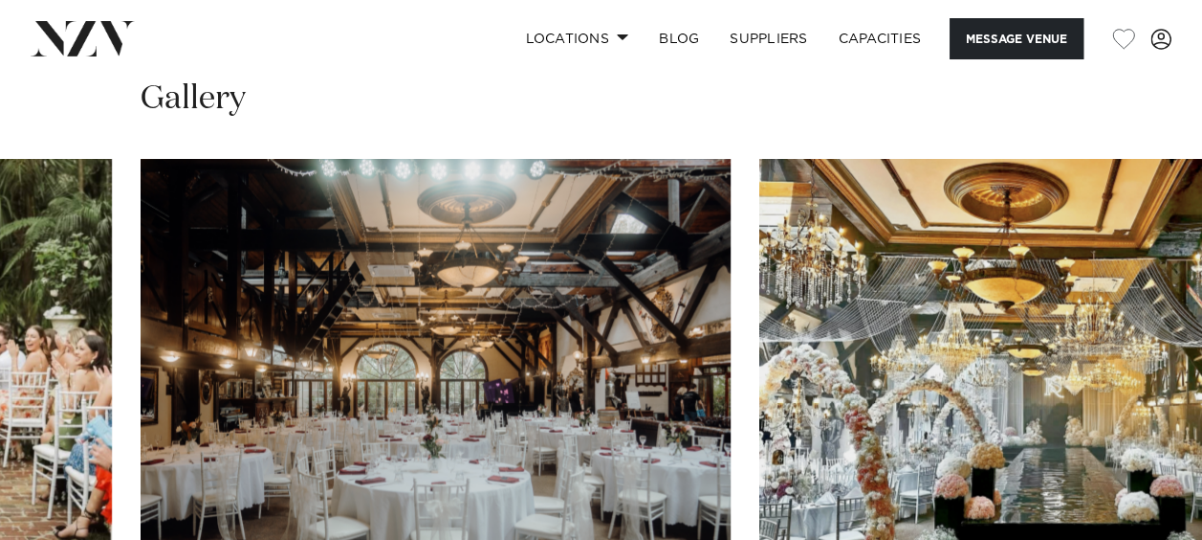
click at [660, 308] on img "9 / 30" at bounding box center [436, 375] width 590 height 433
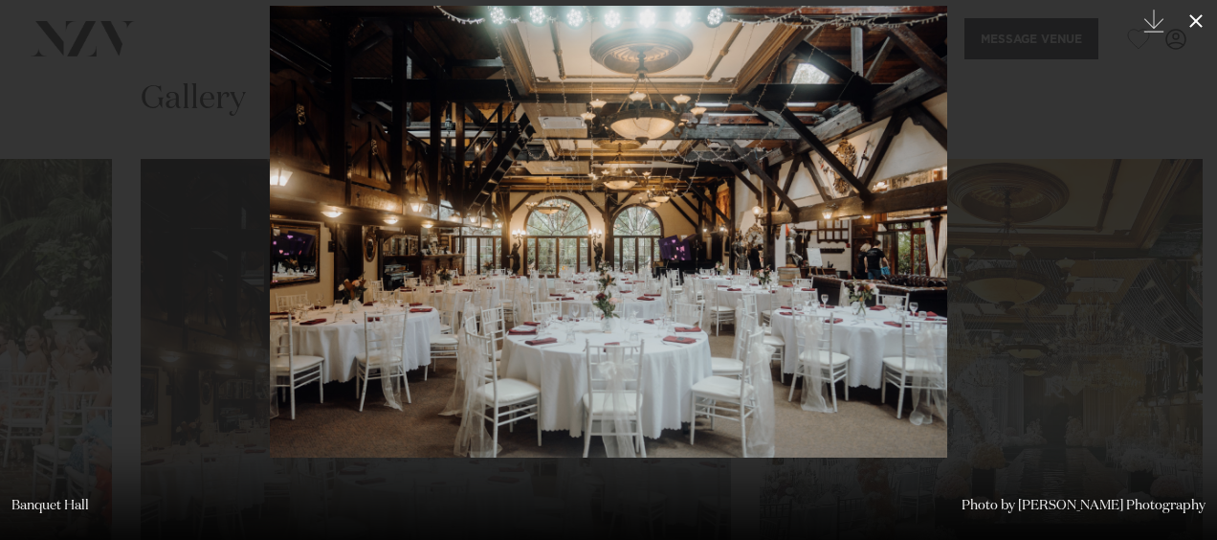
click at [1190, 23] on icon at bounding box center [1195, 21] width 23 height 23
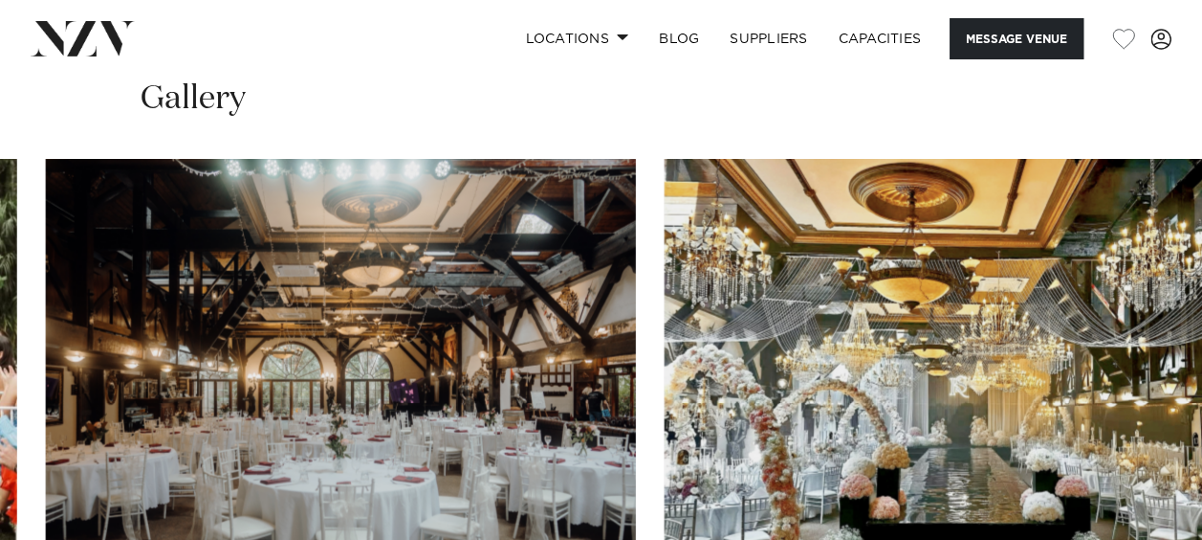
click at [665, 310] on img "10 / 30" at bounding box center [960, 375] width 590 height 433
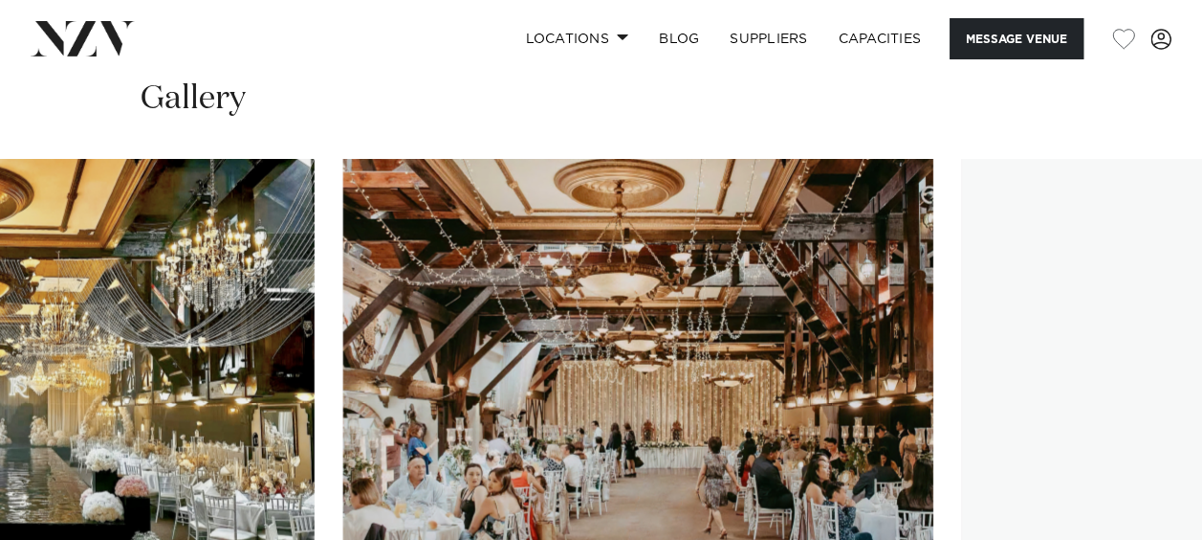
click at [343, 263] on img "11 / 30" at bounding box center [638, 375] width 590 height 433
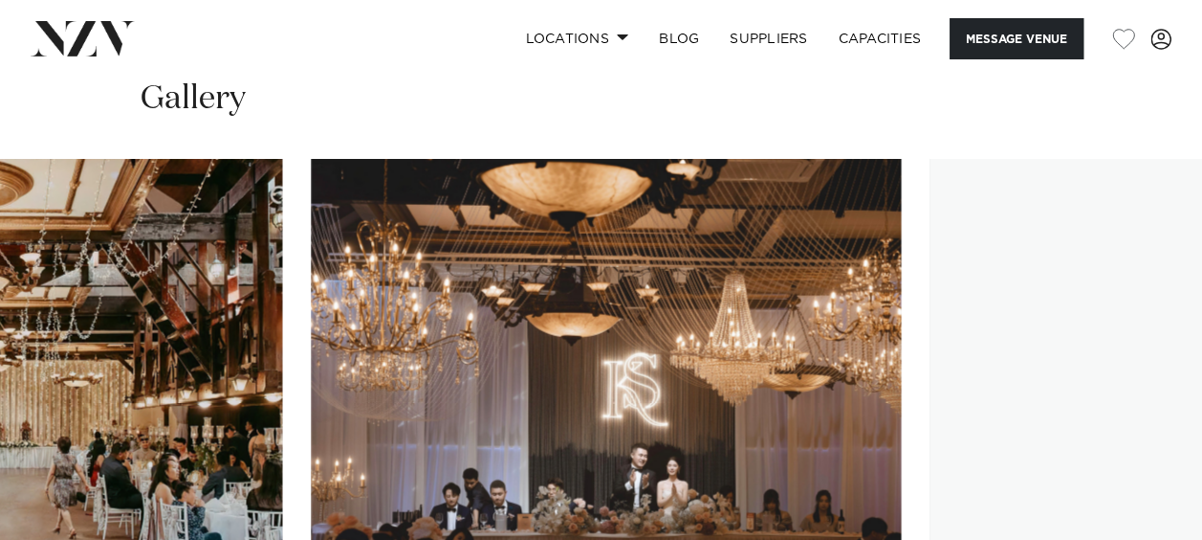
click at [311, 302] on img "12 / 30" at bounding box center [606, 375] width 590 height 433
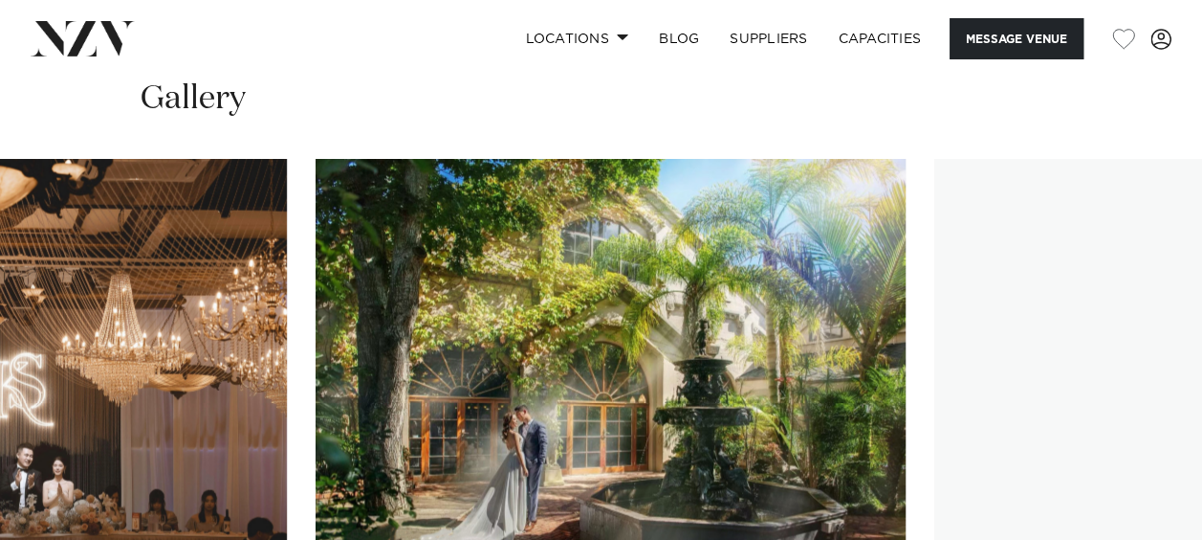
click at [320, 293] on img "13 / 30" at bounding box center [611, 375] width 590 height 433
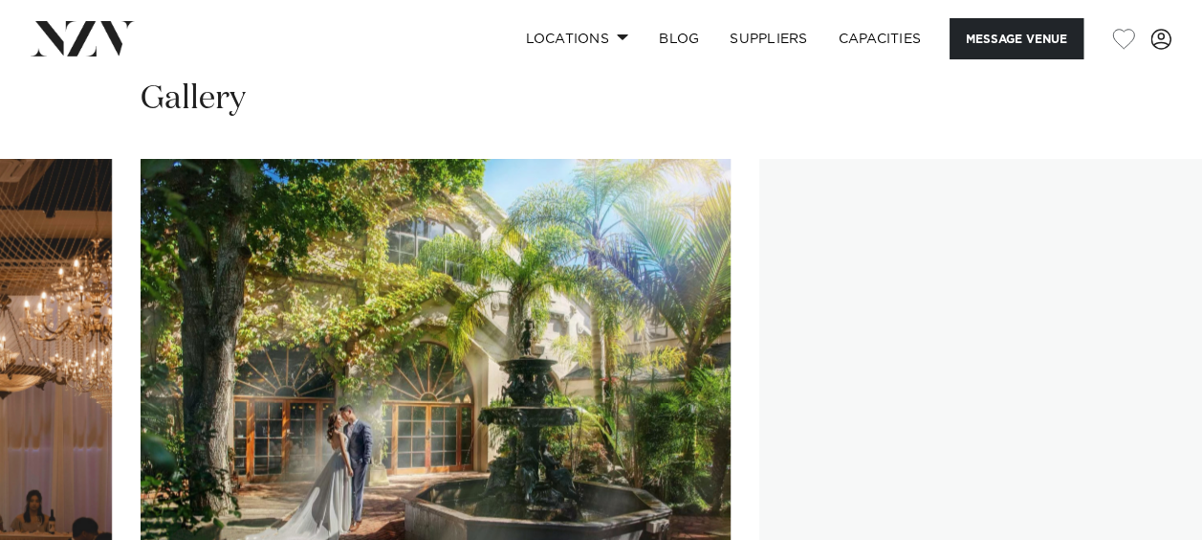
click at [760, 298] on img "14 / 30" at bounding box center [1055, 375] width 590 height 433
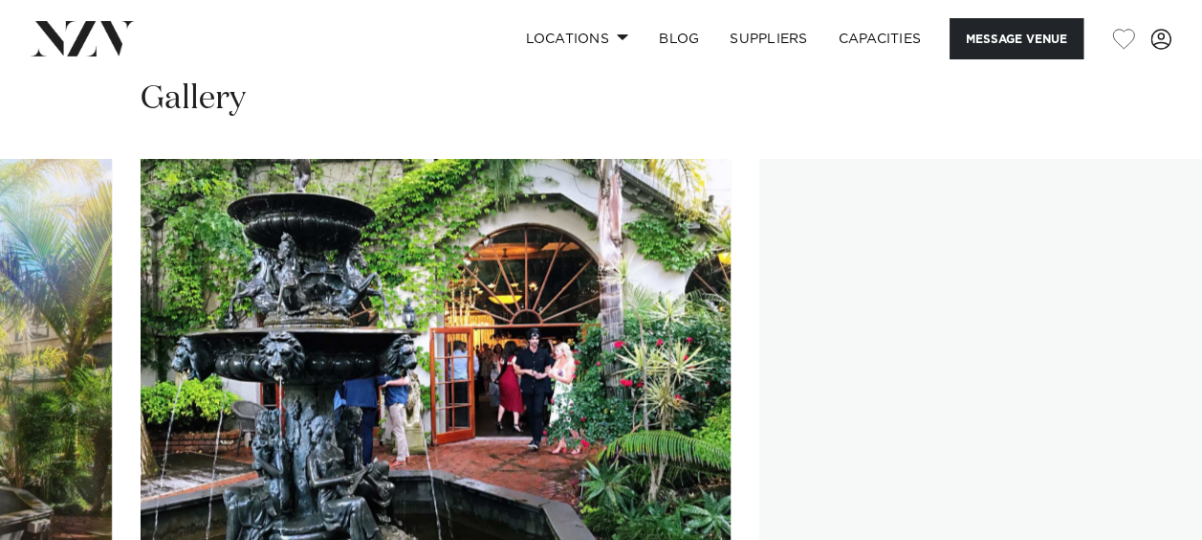
click at [760, 305] on img "15 / 30" at bounding box center [1055, 375] width 590 height 433
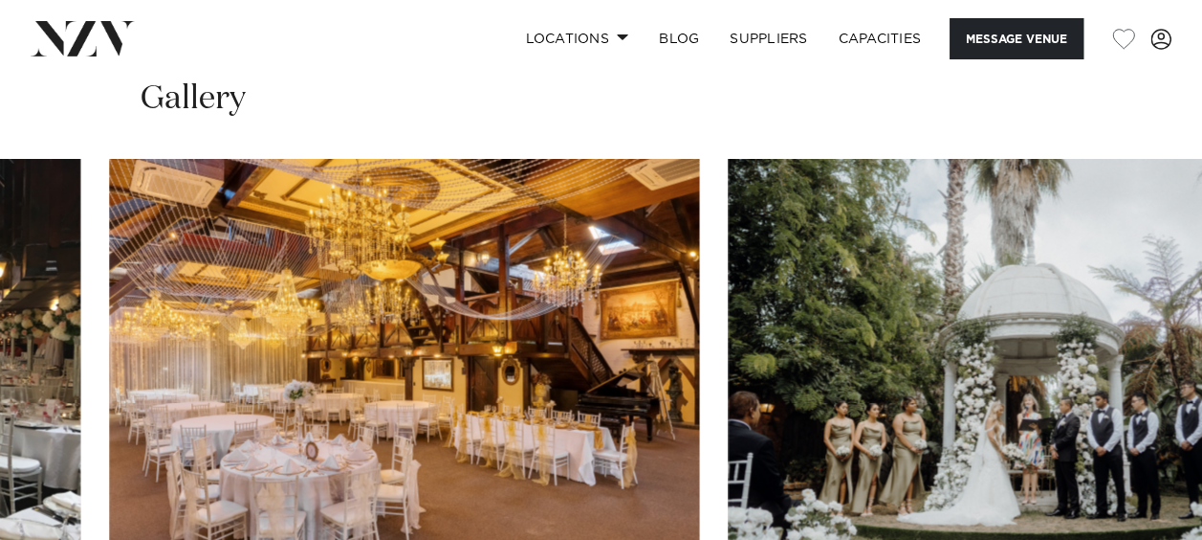
click at [728, 345] on img "17 / 30" at bounding box center [1023, 375] width 590 height 433
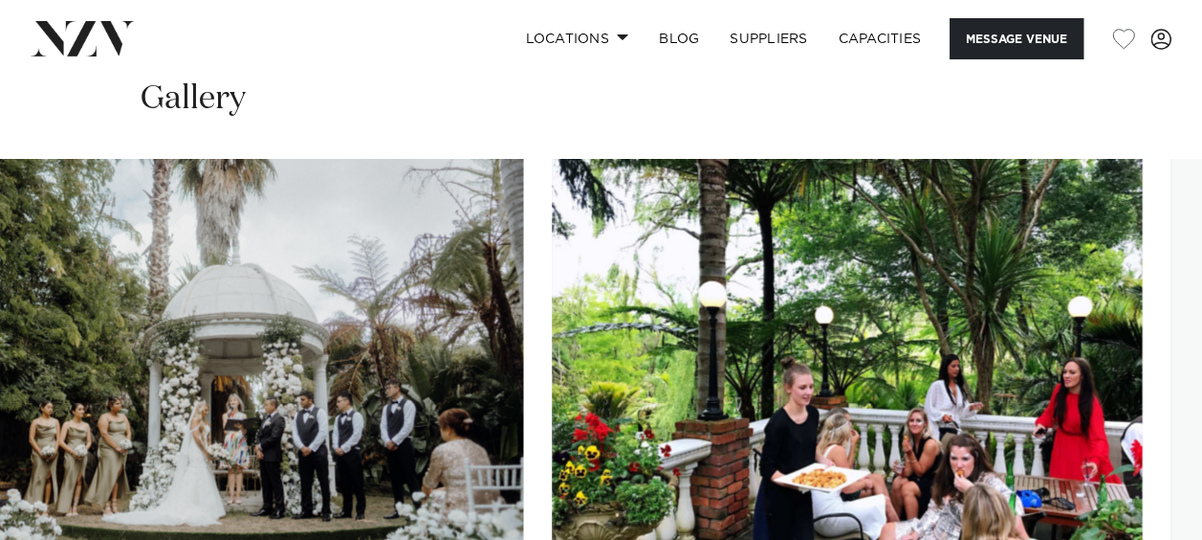
click at [552, 329] on img "18 / 30" at bounding box center [847, 375] width 590 height 433
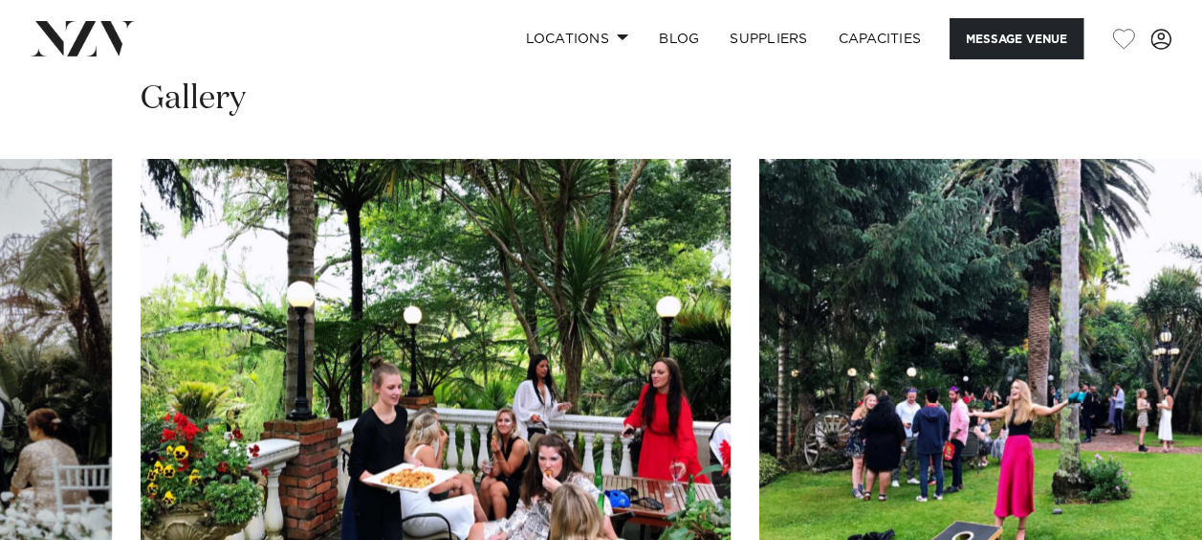
click at [1201, 298] on html "Locations Auckland Wellington Christchurch Queenstown Hamilton Northland Bay of…" at bounding box center [601, 501] width 1202 height 4828
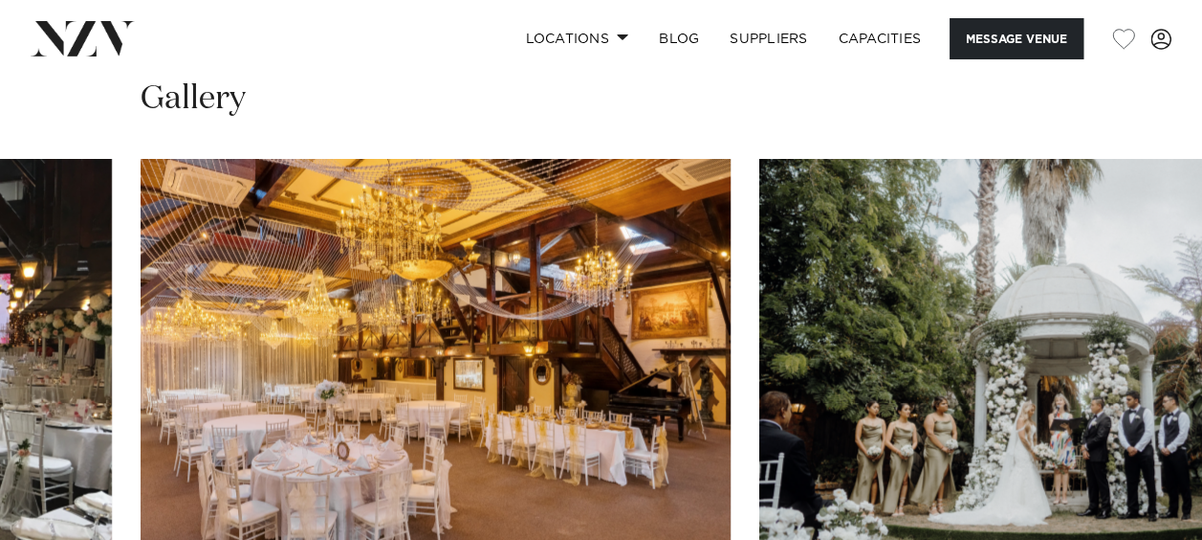
click at [731, 361] on img "16 / 30" at bounding box center [436, 375] width 590 height 433
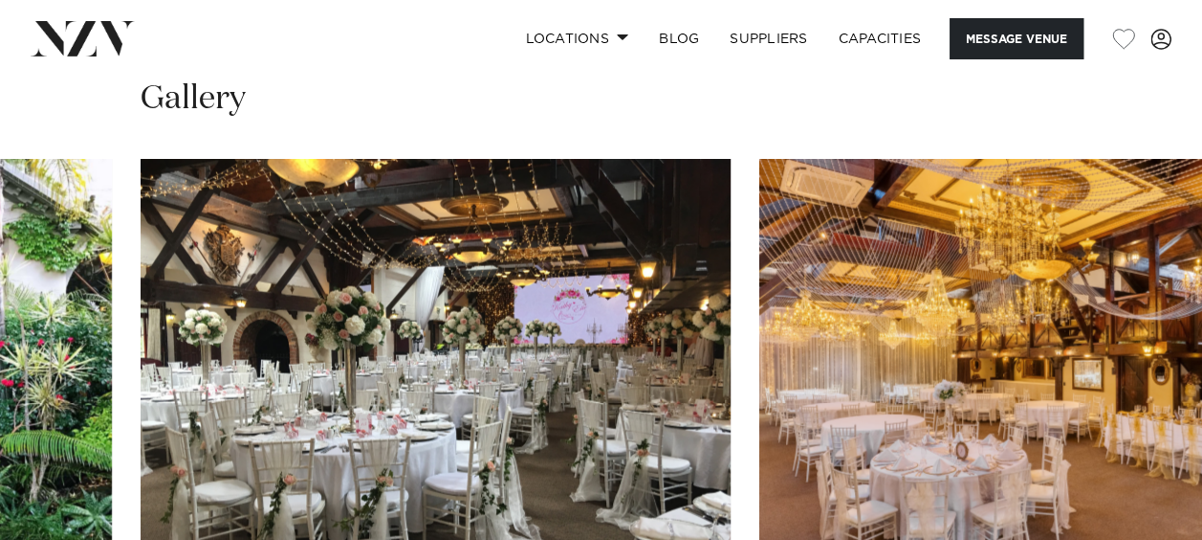
click at [731, 292] on img "15 / 30" at bounding box center [436, 375] width 590 height 433
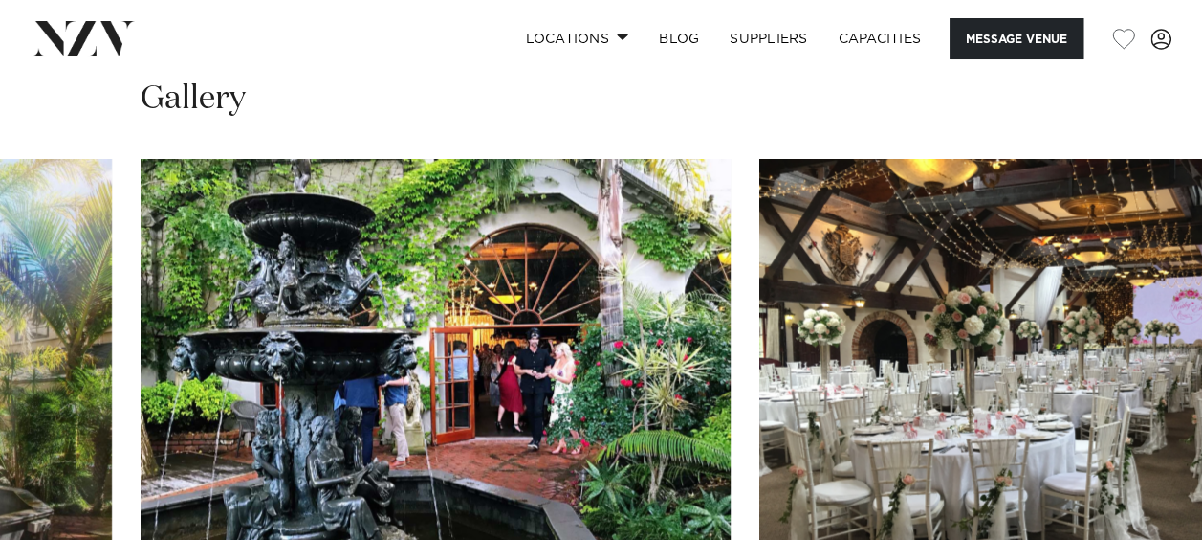
click at [1201, 288] on html "Locations Auckland Wellington Christchurch Queenstown Hamilton Northland Bay of…" at bounding box center [601, 501] width 1202 height 4828
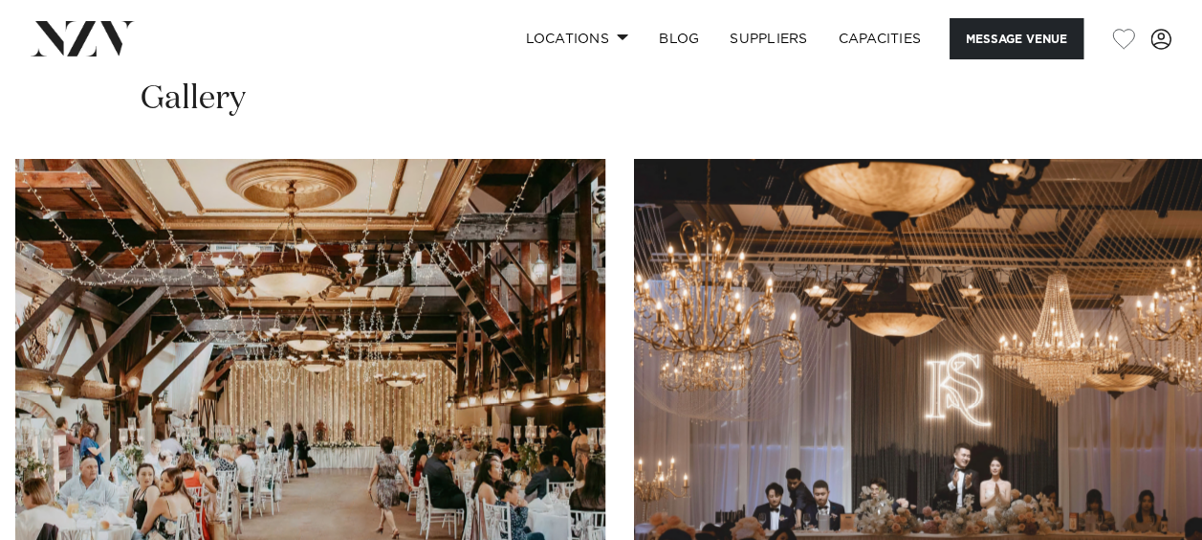
click at [1073, 337] on img "12 / 30" at bounding box center [929, 375] width 590 height 433
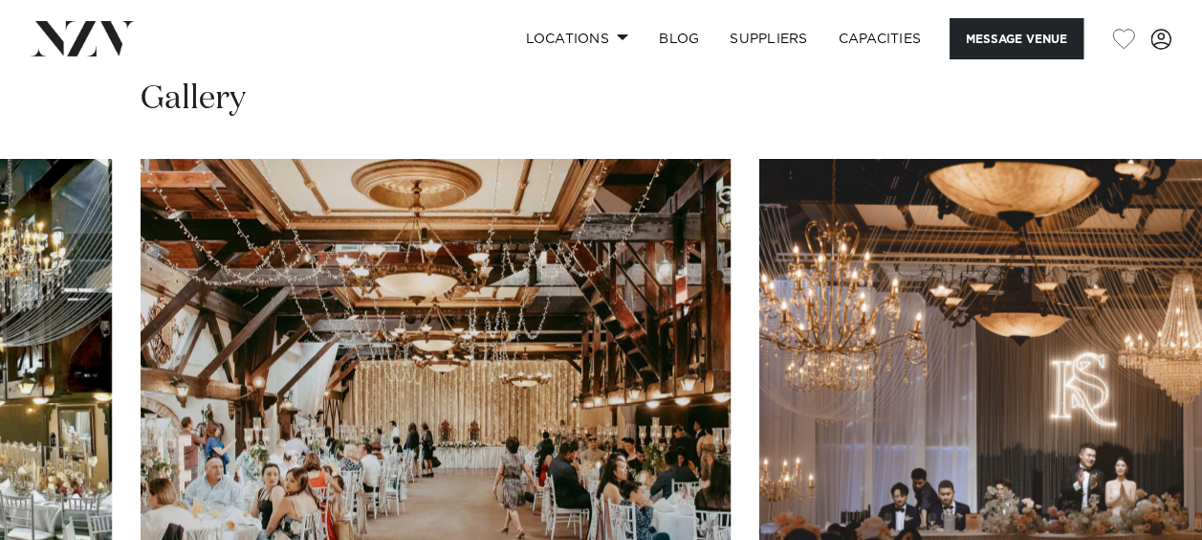
click at [731, 407] on img "11 / 30" at bounding box center [436, 375] width 590 height 433
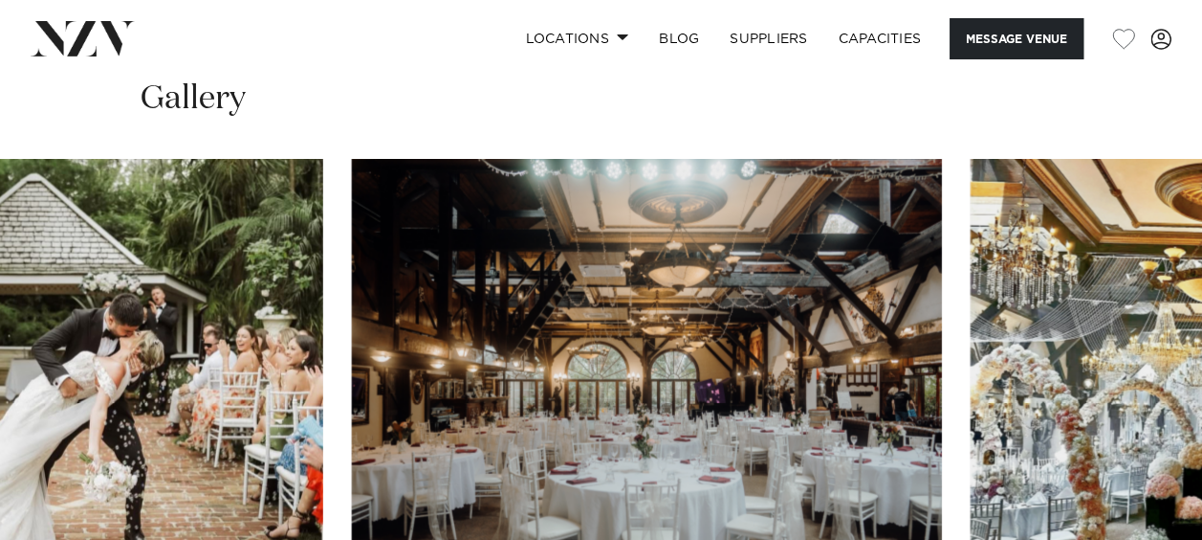
click at [942, 356] on img "9 / 30" at bounding box center [647, 375] width 590 height 433
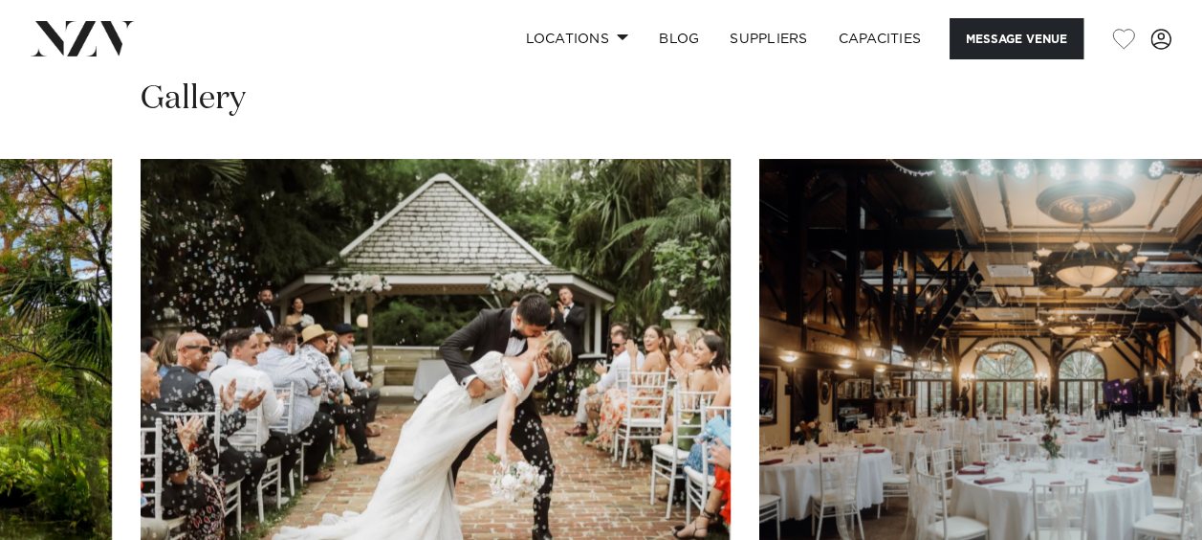
click at [731, 339] on img "8 / 30" at bounding box center [436, 375] width 590 height 433
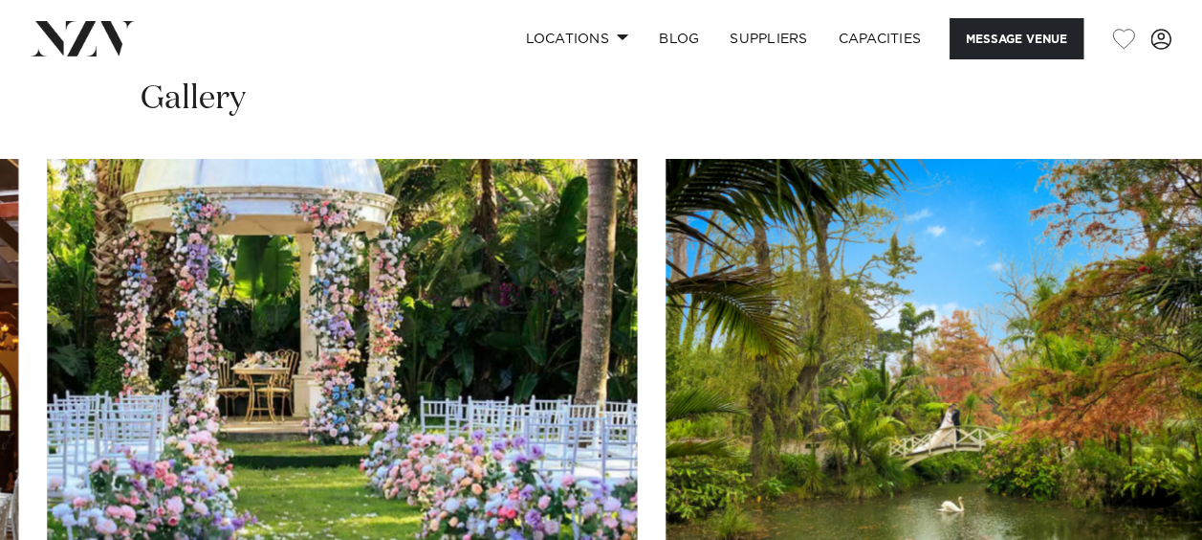
click at [1088, 325] on img "7 / 30" at bounding box center [961, 375] width 590 height 433
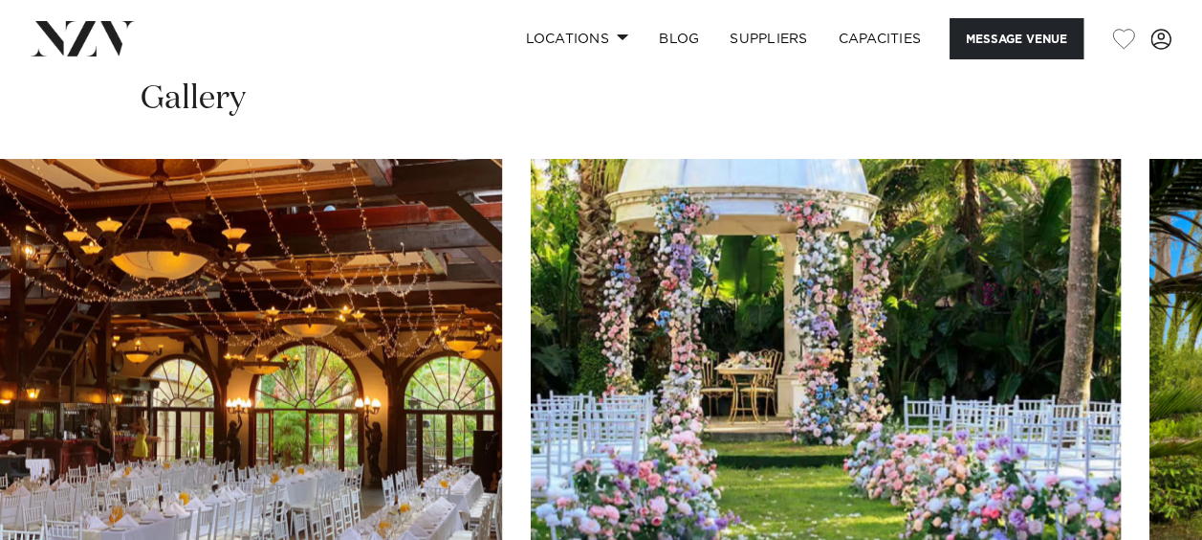
click at [531, 400] on img "6 / 30" at bounding box center [826, 375] width 590 height 433
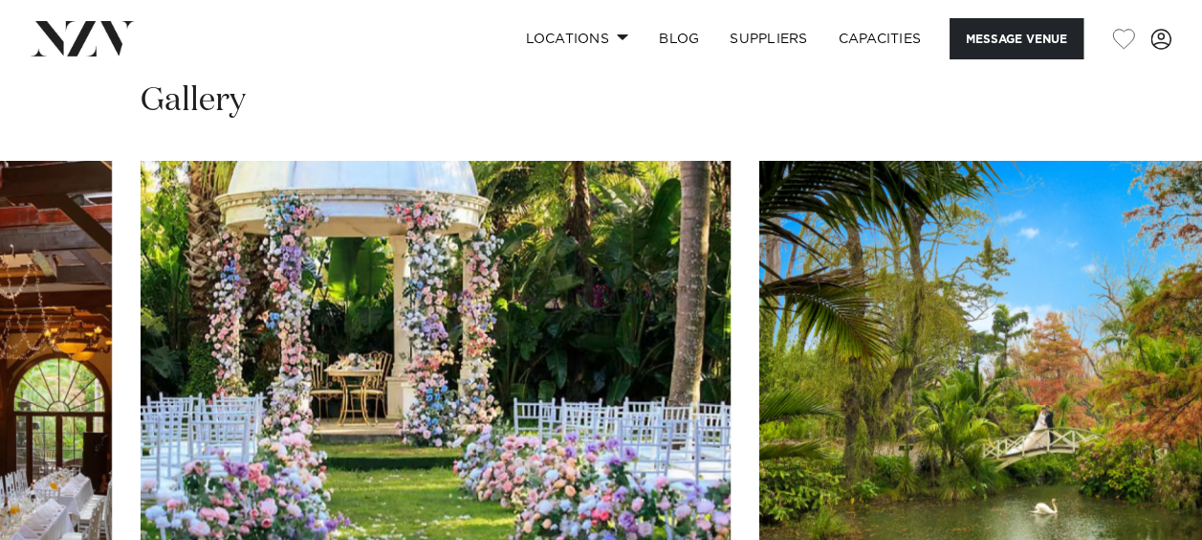
scroll to position [1907, 0]
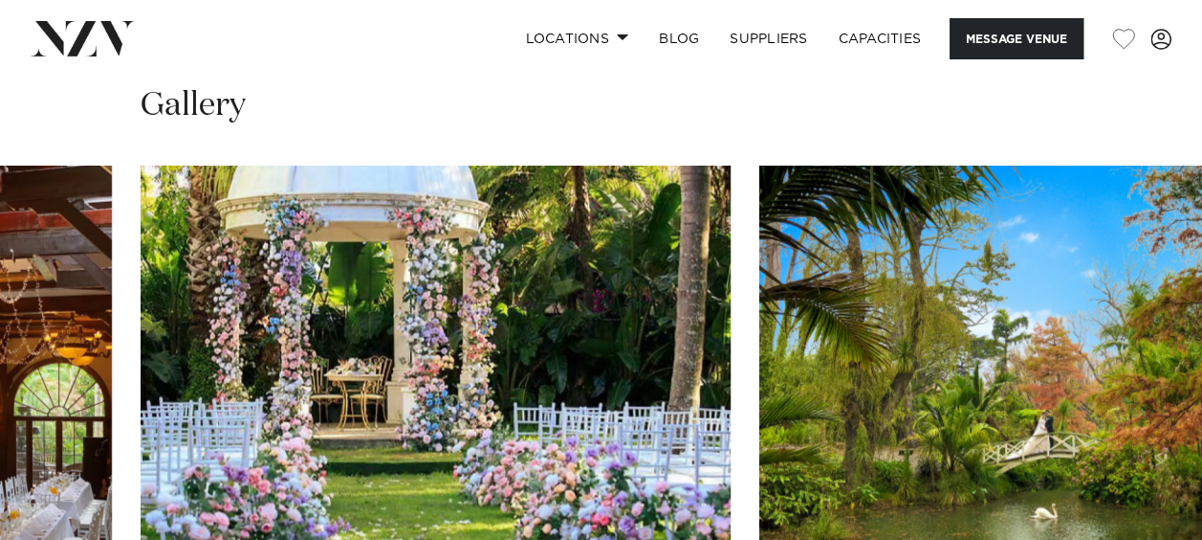
click at [760, 342] on img "7 / 30" at bounding box center [1055, 381] width 590 height 433
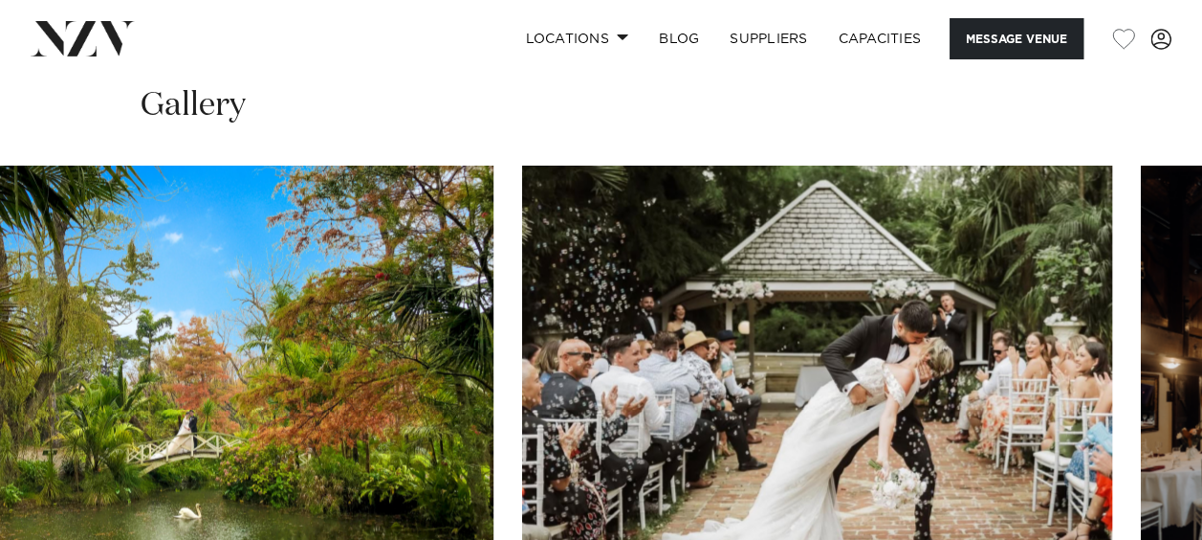
click at [522, 320] on img "8 / 30" at bounding box center [817, 381] width 590 height 433
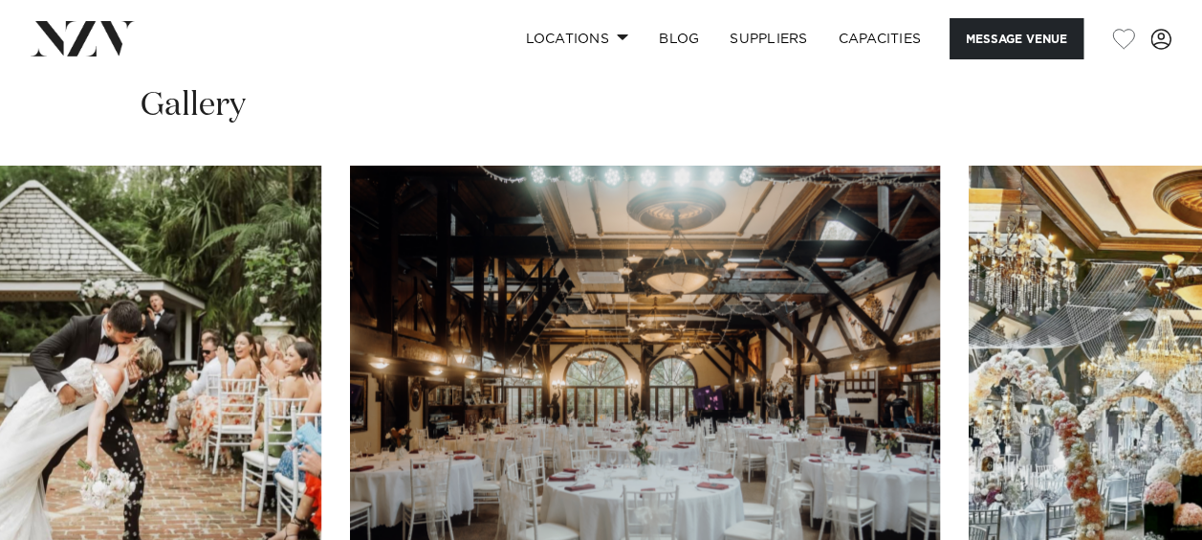
click at [643, 292] on img "9 / 30" at bounding box center [645, 381] width 590 height 433
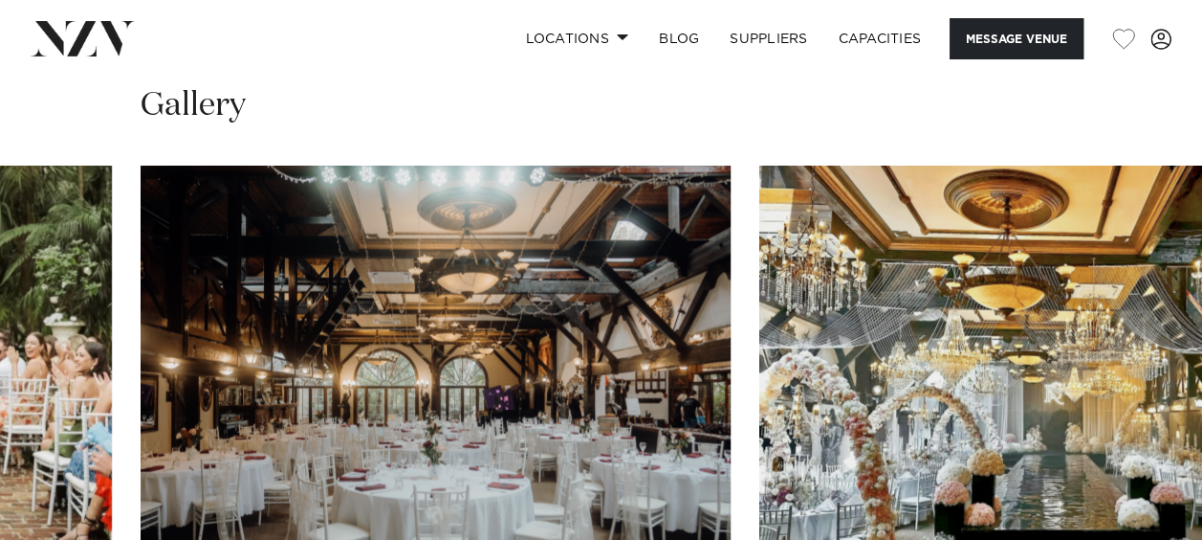
click at [647, 297] on img "9 / 30" at bounding box center [436, 381] width 590 height 433
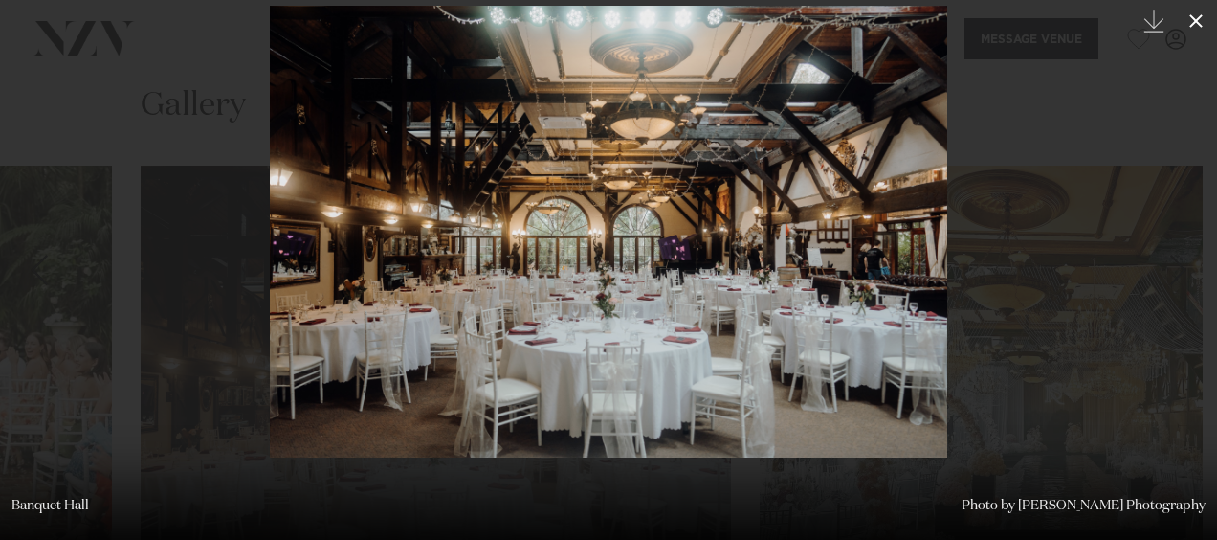
click at [1196, 11] on icon at bounding box center [1195, 21] width 23 height 23
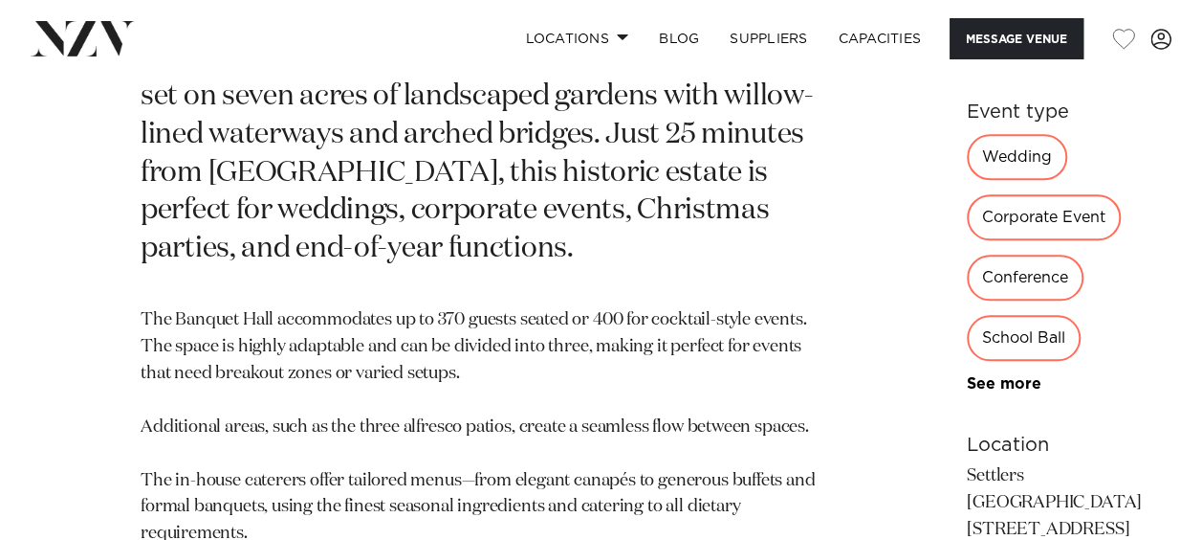
scroll to position [1141, 0]
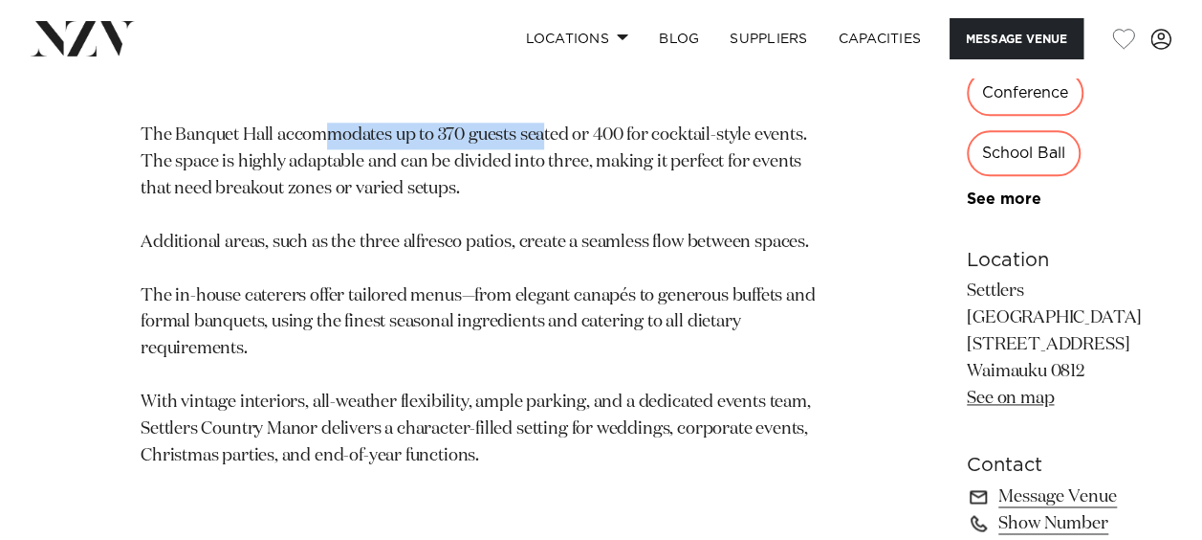
drag, startPoint x: 332, startPoint y: 245, endPoint x: 543, endPoint y: 254, distance: 211.6
click at [543, 254] on p "The Banquet Hall accommodates up to 370 guests seated or 400 for cocktail-style…" at bounding box center [486, 295] width 691 height 347
drag, startPoint x: 543, startPoint y: 254, endPoint x: 484, endPoint y: 255, distance: 59.3
click at [484, 255] on p "The Banquet Hall accommodates up to 370 guests seated or 400 for cocktail-style…" at bounding box center [486, 295] width 691 height 347
click at [436, 247] on p "The Banquet Hall accommodates up to 370 guests seated or 400 for cocktail-style…" at bounding box center [486, 295] width 691 height 347
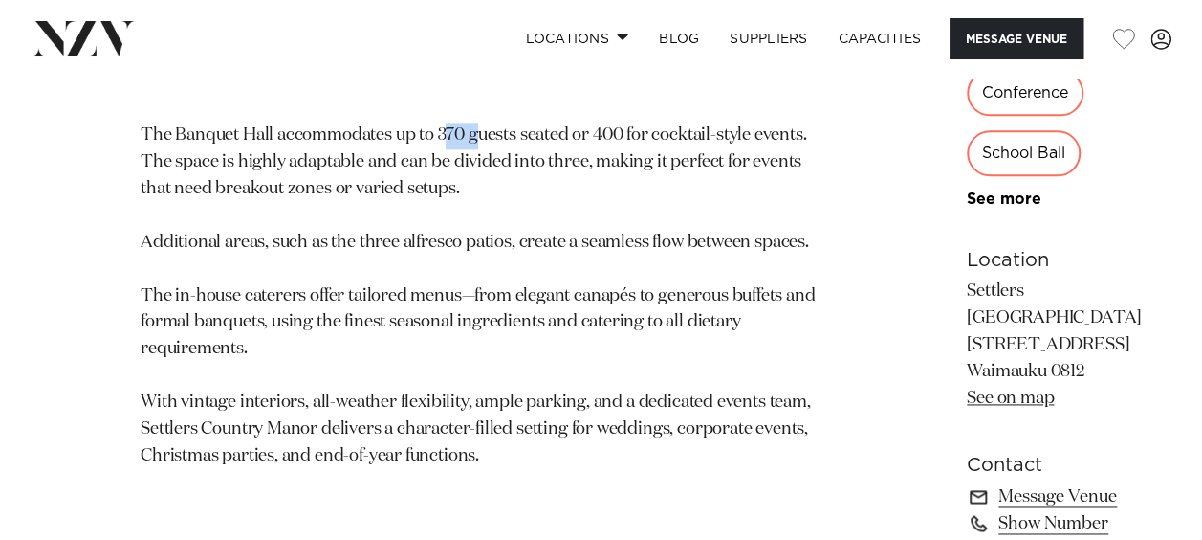
drag, startPoint x: 442, startPoint y: 249, endPoint x: 480, endPoint y: 249, distance: 38.3
click at [480, 249] on p "The Banquet Hall accommodates up to 370 guests seated or 400 for cocktail-style…" at bounding box center [486, 295] width 691 height 347
drag, startPoint x: 480, startPoint y: 249, endPoint x: 515, endPoint y: 324, distance: 83.0
click at [515, 324] on p "The Banquet Hall accommodates up to 370 guests seated or 400 for cocktail-style…" at bounding box center [486, 295] width 691 height 347
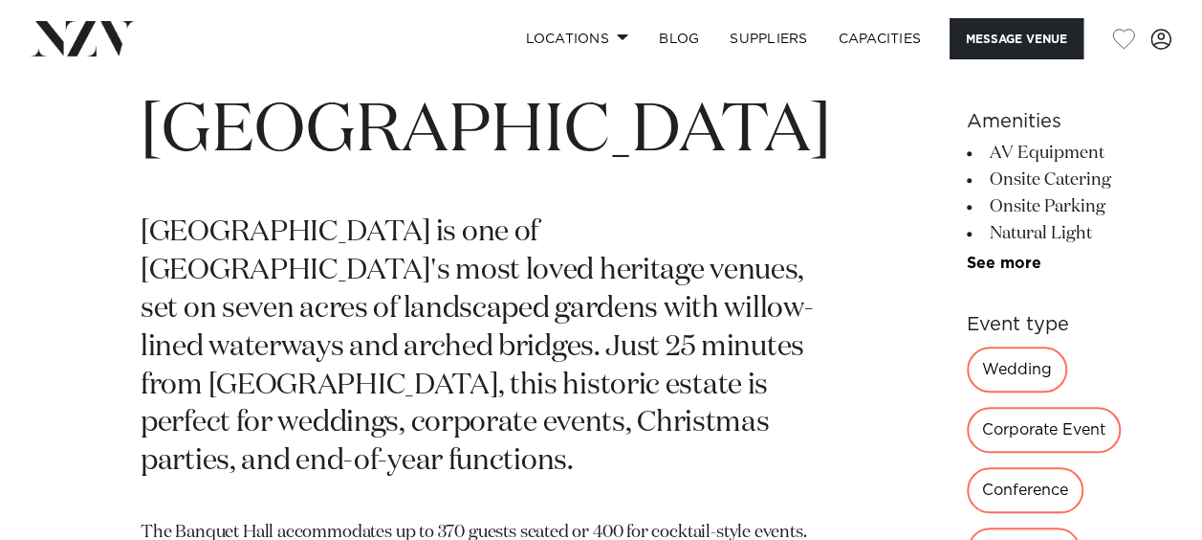
scroll to position [854, 0]
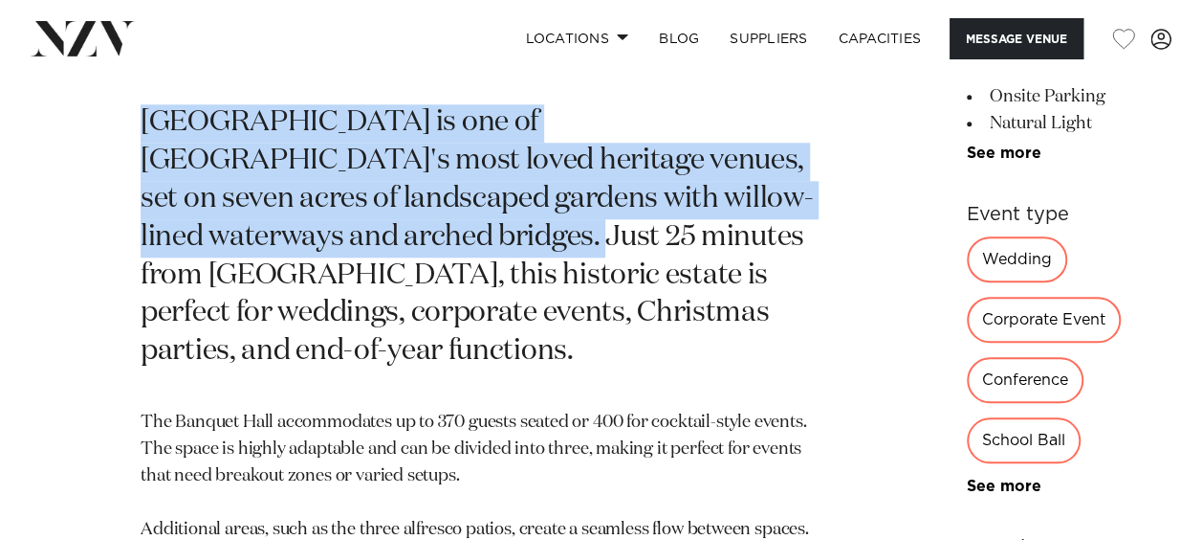
drag, startPoint x: 134, startPoint y: 119, endPoint x: 534, endPoint y: 271, distance: 427.8
click at [534, 271] on div "Auckland Settlers Country Manor Settlers Country Manor is one of West Auckland'…" at bounding box center [601, 485] width 1172 height 1245
copy p "Settlers Country Manor is one of West Auckland's most loved heritage venues, se…"
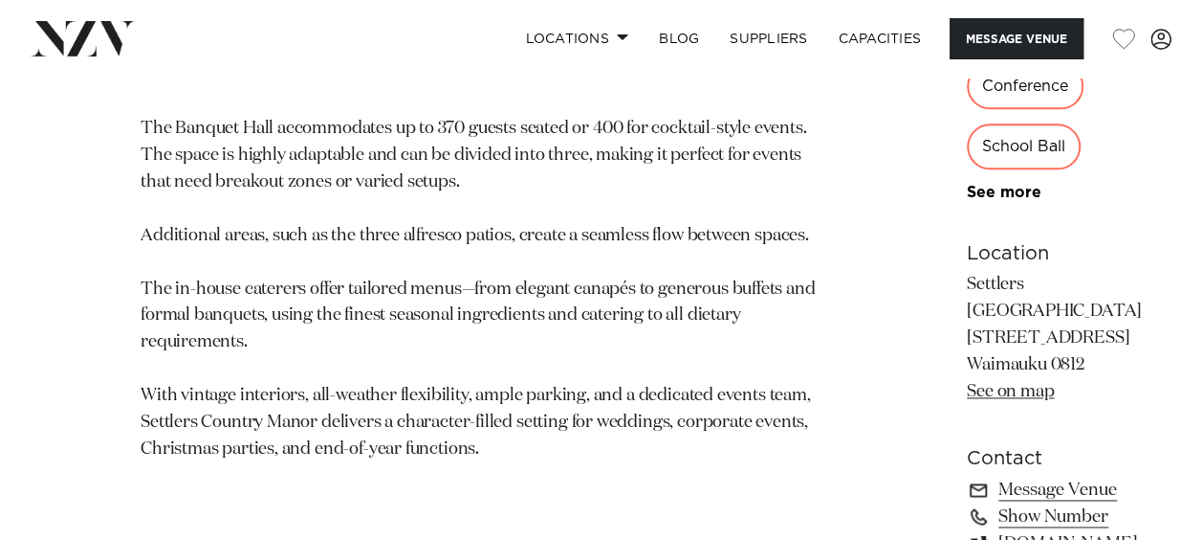
scroll to position [1435, 0]
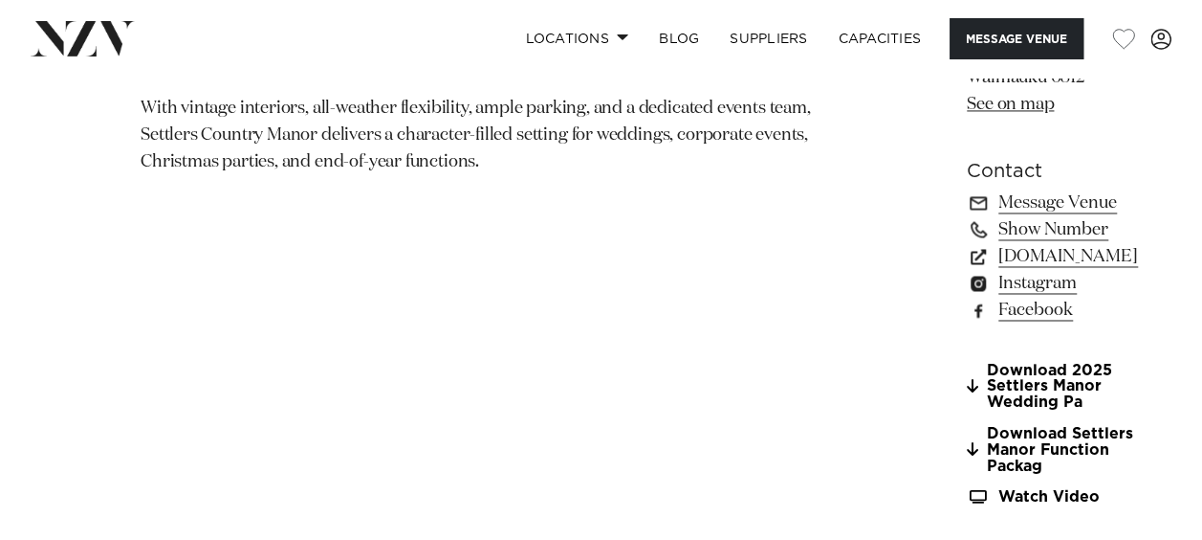
click at [488, 176] on p "The Banquet Hall accommodates up to 370 guests seated or 400 for cocktail-style…" at bounding box center [486, 2] width 691 height 347
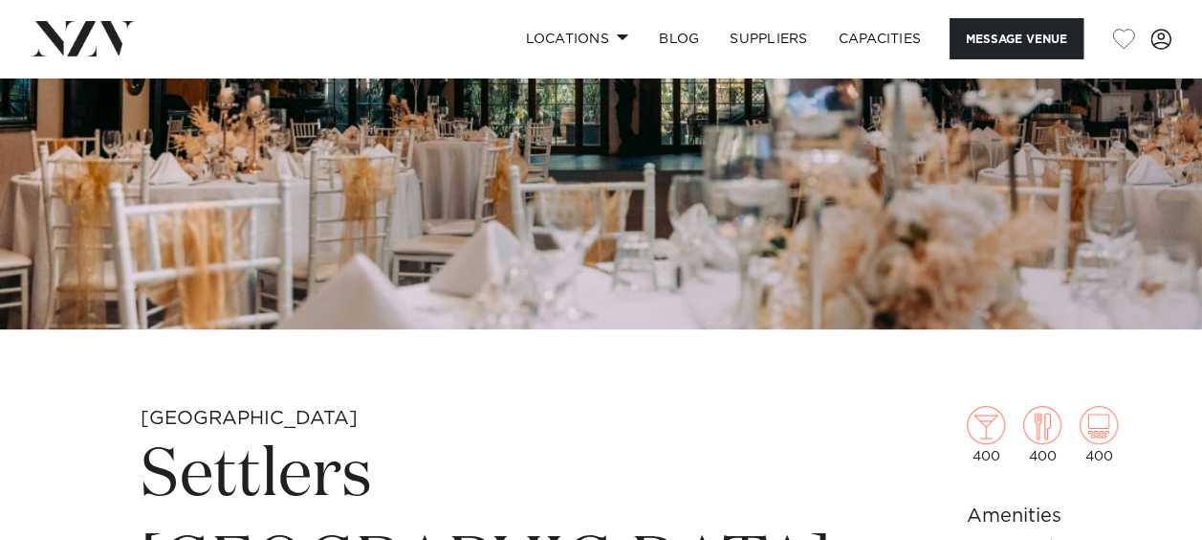
scroll to position [287, 0]
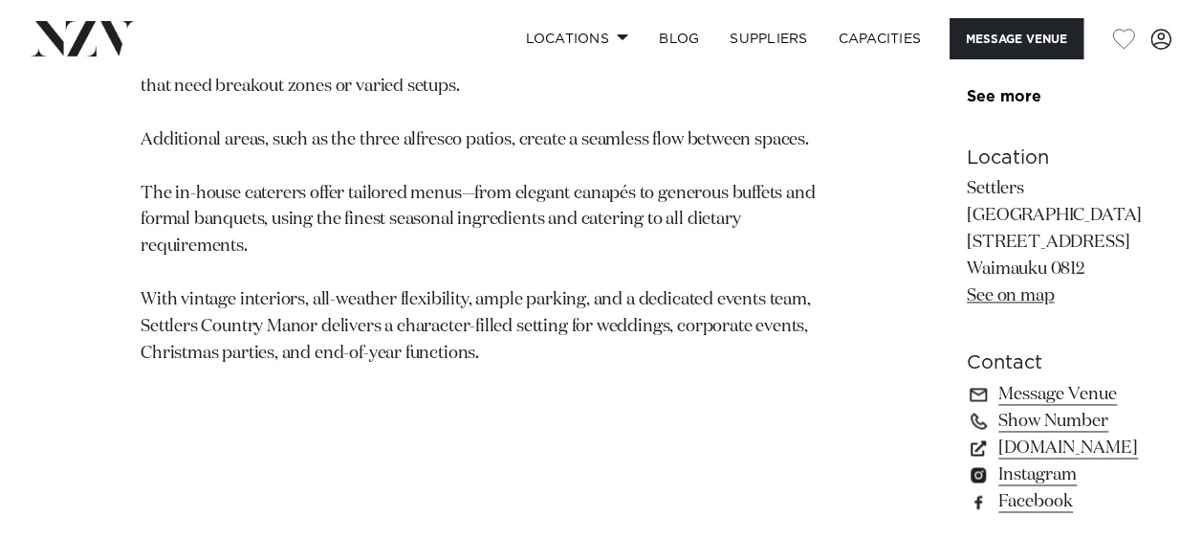
scroll to position [1531, 0]
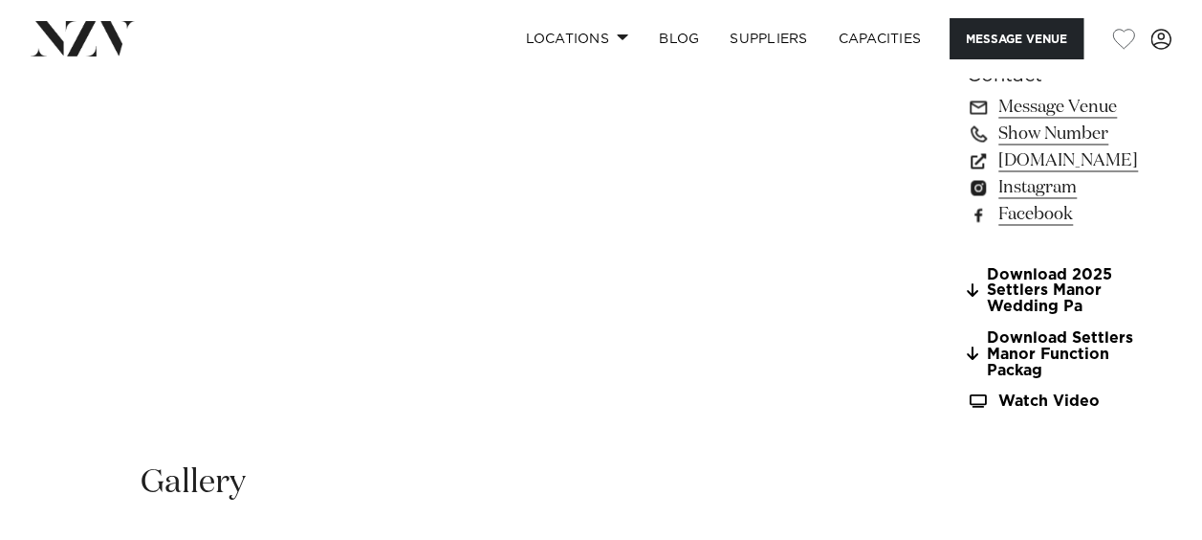
drag, startPoint x: 139, startPoint y: 209, endPoint x: 587, endPoint y: 209, distance: 448.6
drag, startPoint x: 587, startPoint y: 209, endPoint x: 557, endPoint y: 235, distance: 40.7
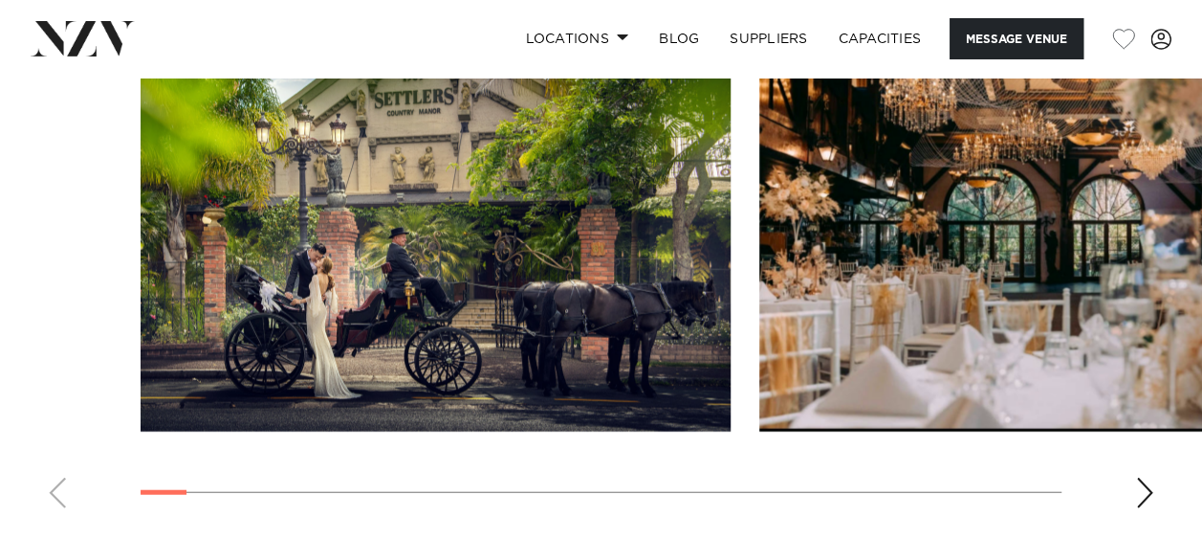
scroll to position [2009, 0]
